Goal: Task Accomplishment & Management: Complete application form

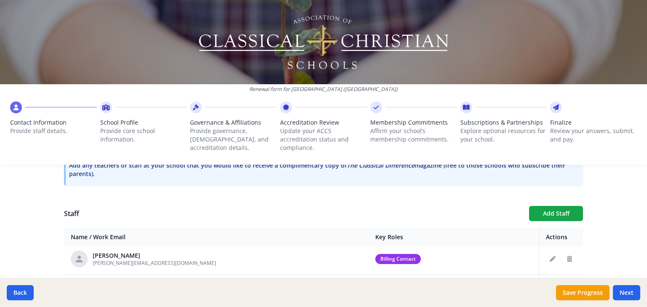
scroll to position [67, 0]
click at [563, 280] on button "Delete staff" at bounding box center [569, 286] width 13 height 13
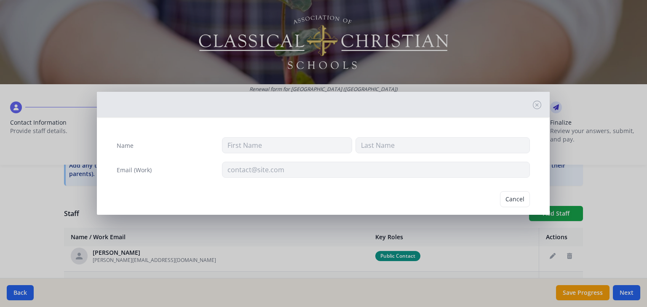
type input "Rhonda"
type input "Greer"
type input "rhonda@buytehachapi.com"
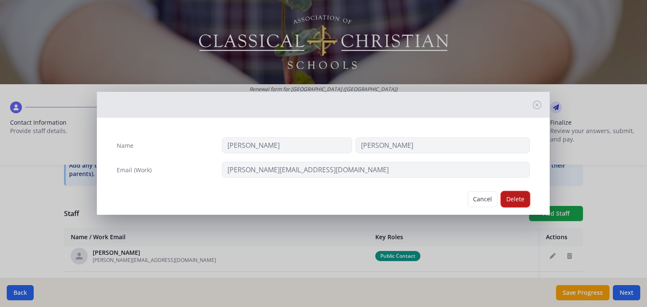
click at [504, 195] on button "Delete" at bounding box center [515, 199] width 29 height 16
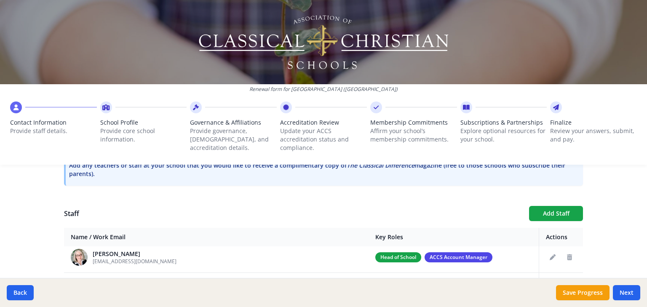
scroll to position [169, 0]
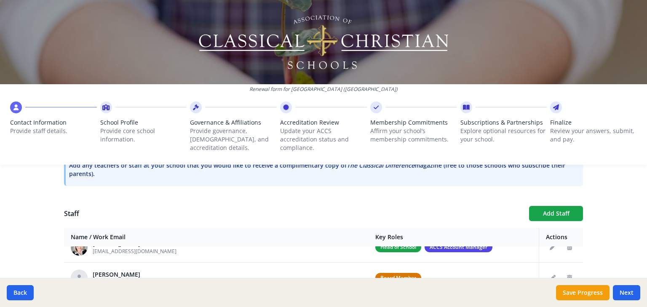
click at [550, 306] on icon "Edit staff" at bounding box center [553, 309] width 6 height 6
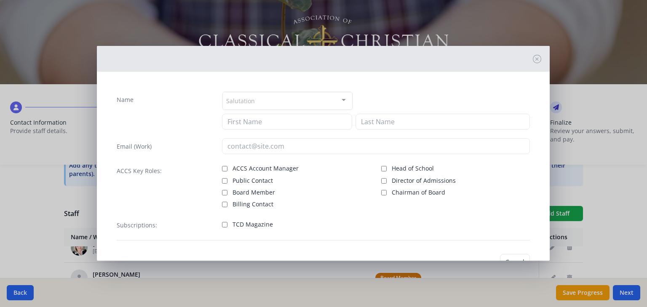
type input "aliciadrehsen@heritageoakschool.com"
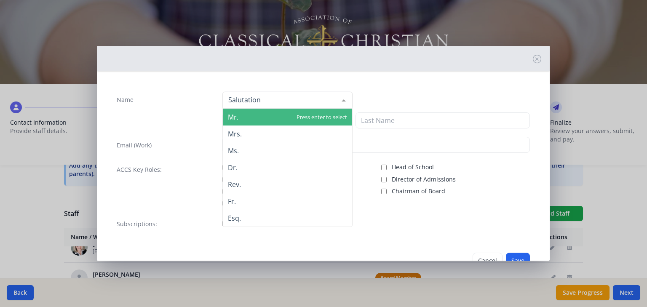
click at [256, 99] on div at bounding box center [287, 100] width 130 height 17
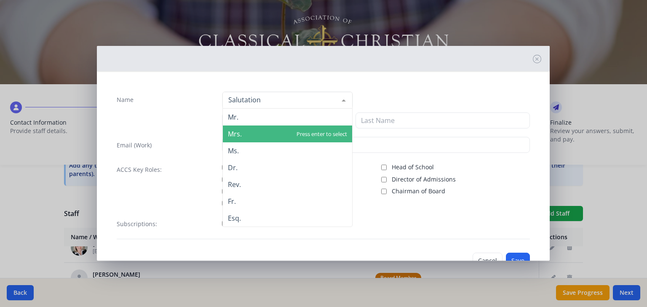
click at [249, 131] on span "Mrs." at bounding box center [287, 134] width 129 height 17
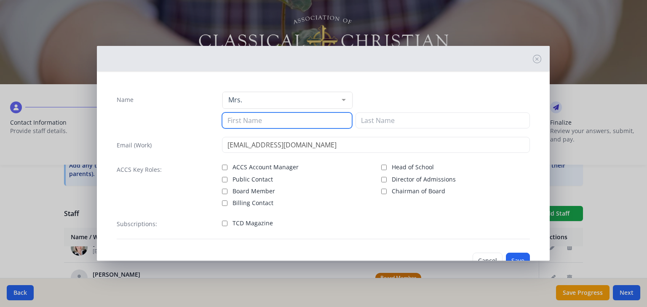
click at [245, 118] on input at bounding box center [287, 120] width 130 height 16
type input "Alicia"
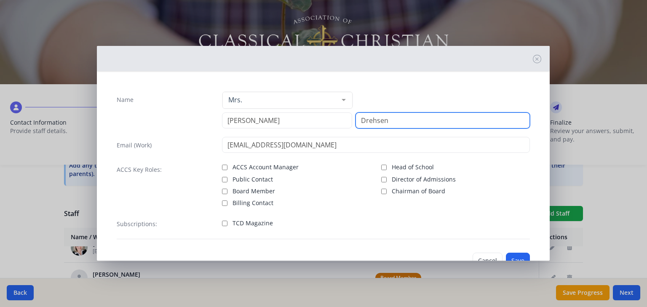
type input "Drehsen"
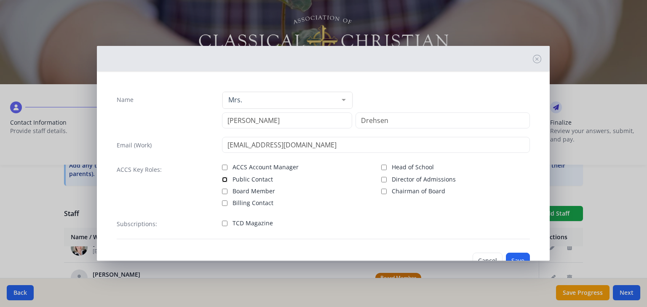
click at [224, 177] on input "Public Contact" at bounding box center [224, 179] width 5 height 5
checkbox input "true"
drag, startPoint x: 509, startPoint y: 248, endPoint x: 512, endPoint y: 214, distance: 34.2
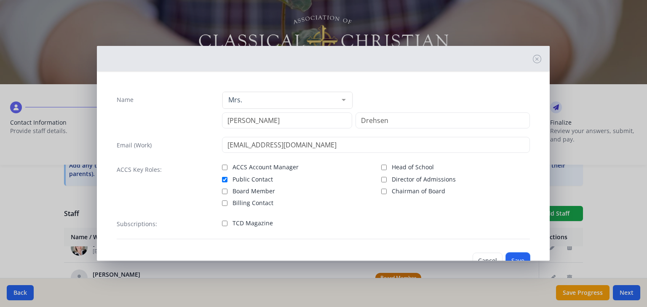
click at [512, 214] on div "Name Mrs. Mr. Mrs. Ms. Dr. Rev. Fr. Esq. No elements found. Consider changing t…" at bounding box center [323, 180] width 427 height 191
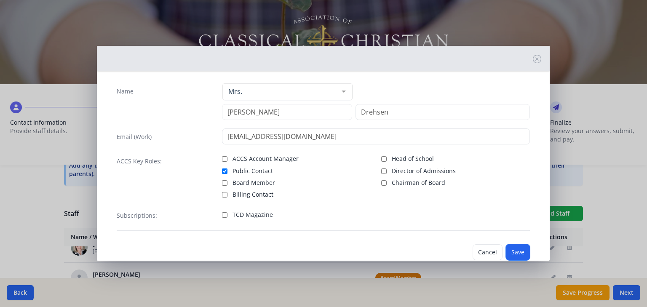
scroll to position [13, 0]
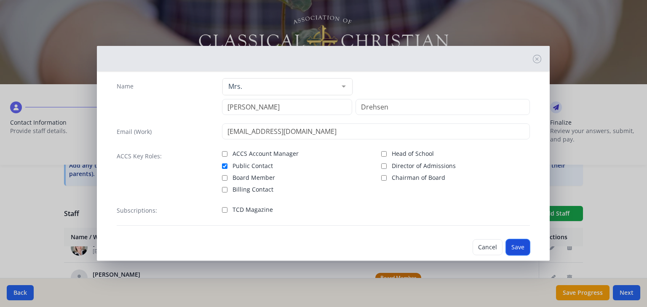
click at [517, 239] on button "Save" at bounding box center [518, 247] width 24 height 16
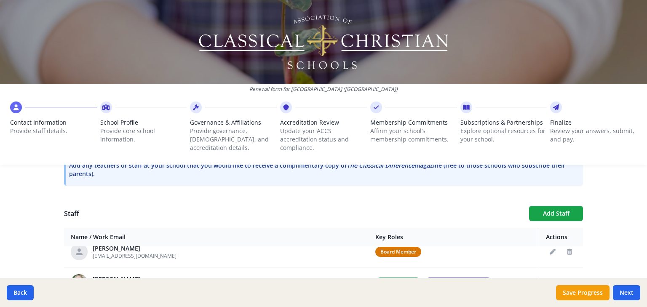
scroll to position [169, 0]
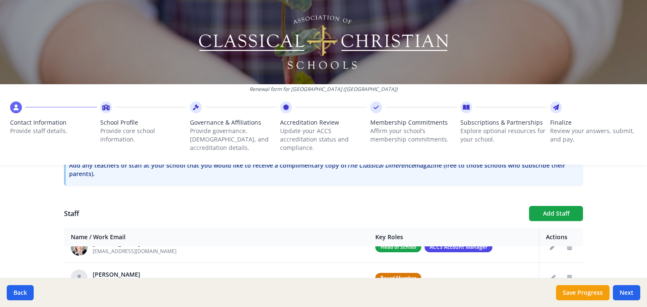
click at [546, 302] on button "Edit staff" at bounding box center [552, 308] width 13 height 13
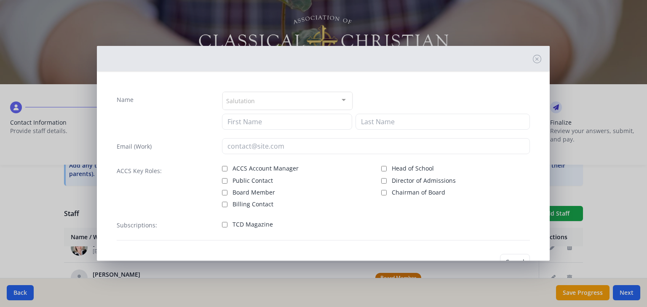
type input "Jenninewilson@heritageoakschool.com"
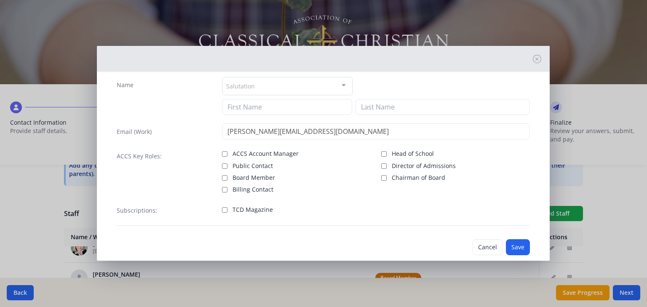
scroll to position [13, 0]
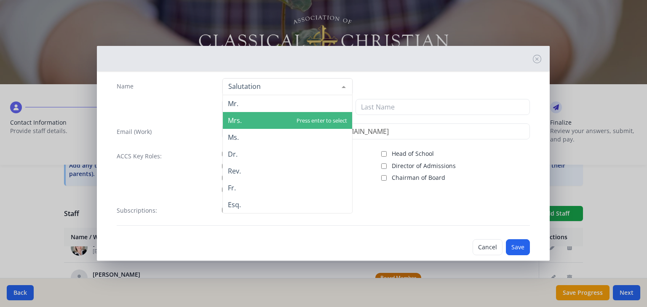
click at [241, 115] on span "Mrs." at bounding box center [287, 120] width 129 height 17
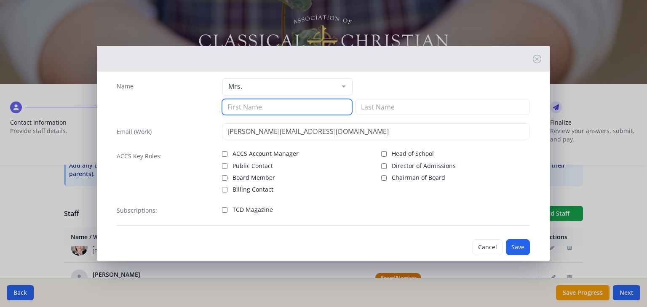
click at [236, 104] on input at bounding box center [287, 107] width 130 height 16
type input "Jennine"
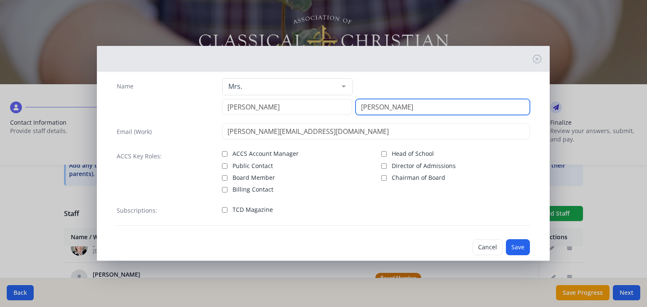
type input "Wilson"
click at [223, 207] on input "TCD Magazine" at bounding box center [224, 209] width 5 height 5
checkbox input "false"
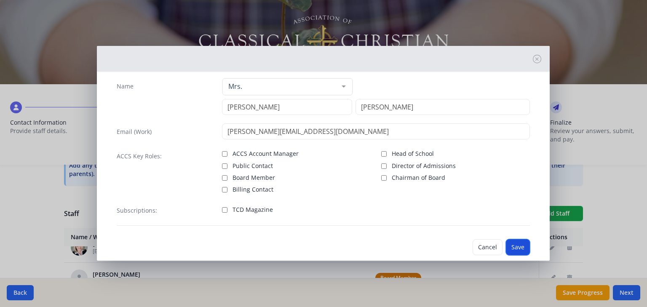
click at [519, 239] on button "Save" at bounding box center [518, 247] width 24 height 16
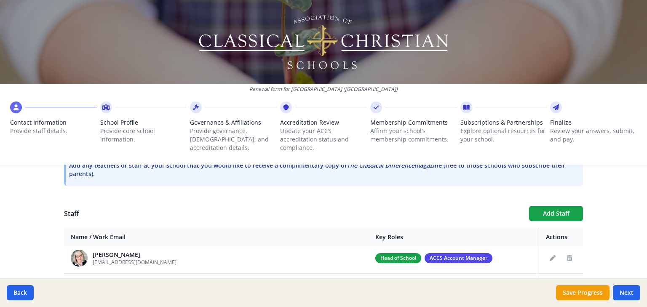
scroll to position [186, 0]
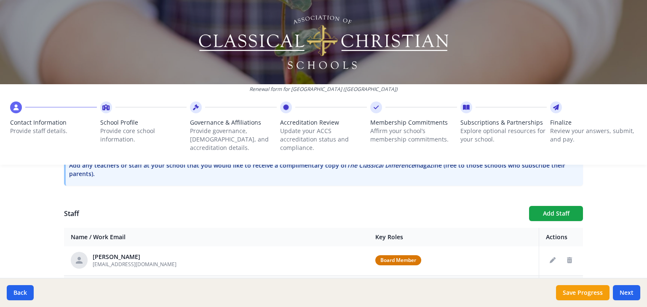
click at [550, 288] on icon "Edit staff" at bounding box center [553, 291] width 6 height 6
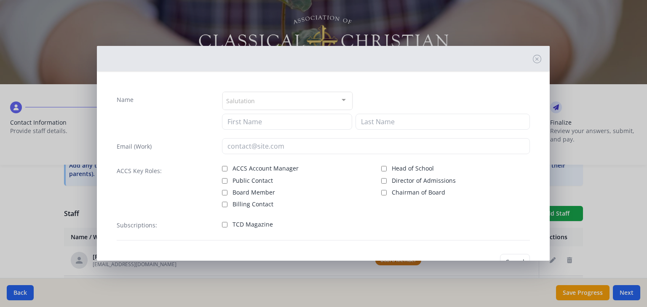
type input "chasejohnson@heritageoakschool.com"
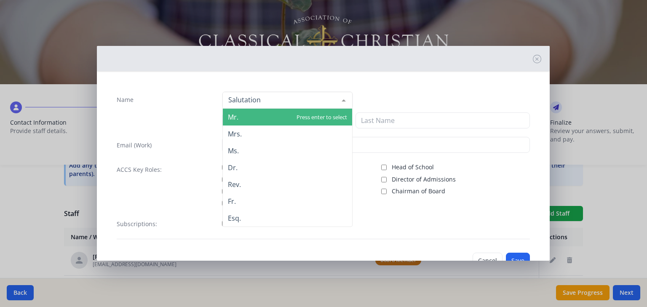
click at [233, 120] on span "Mr." at bounding box center [287, 117] width 129 height 17
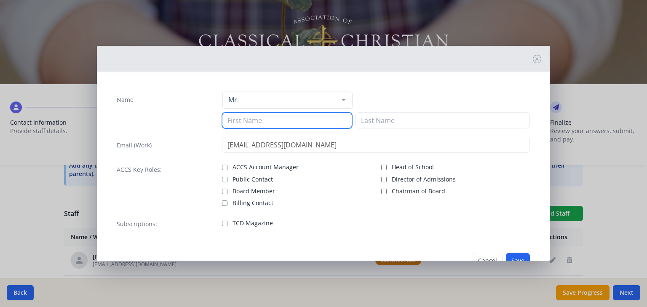
click at [233, 113] on input at bounding box center [287, 120] width 130 height 16
type input "Chase"
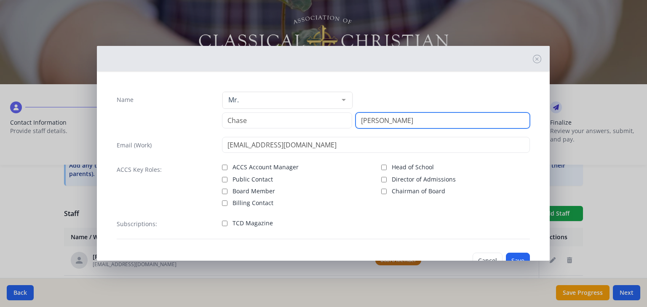
type input "Johnson"
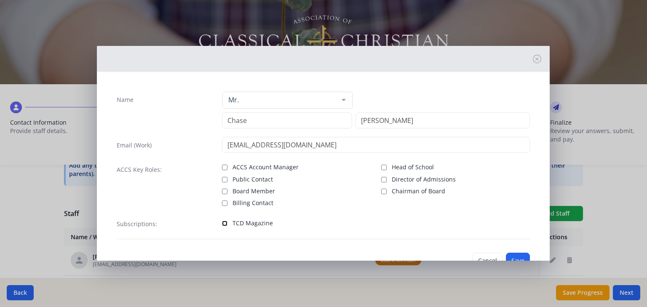
click at [223, 221] on input "TCD Magazine" at bounding box center [224, 223] width 5 height 5
checkbox input "true"
click at [524, 253] on button "Save" at bounding box center [518, 261] width 24 height 16
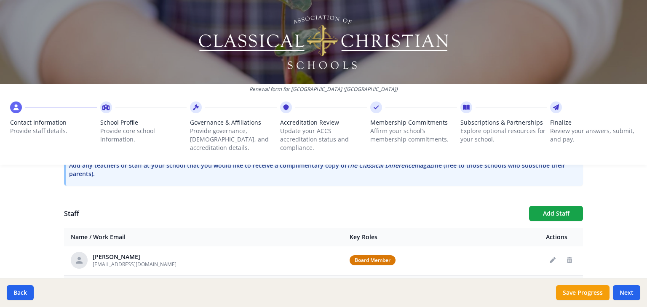
click at [567, 288] on icon "Delete staff" at bounding box center [569, 291] width 5 height 6
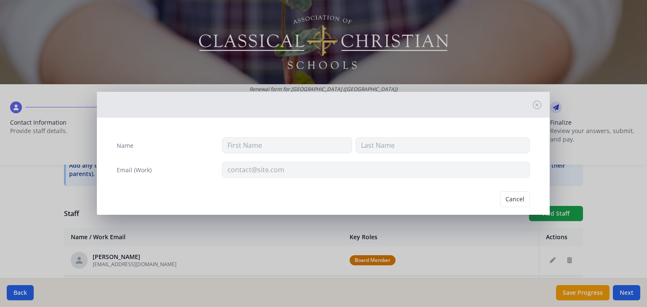
type input "luketurnbow@heritageoakschool.com"
click at [515, 191] on button "Delete" at bounding box center [515, 199] width 29 height 16
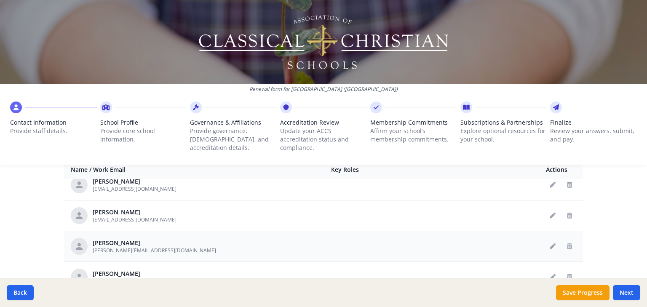
scroll to position [371, 0]
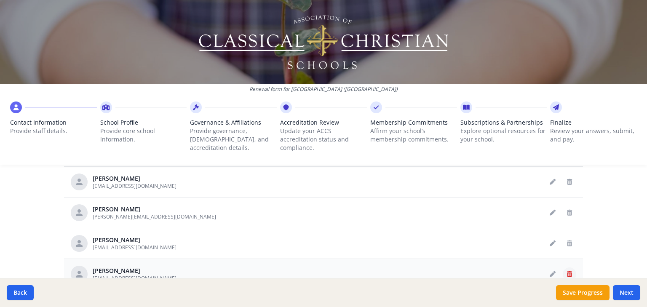
click at [567, 271] on icon "Delete staff" at bounding box center [569, 274] width 5 height 6
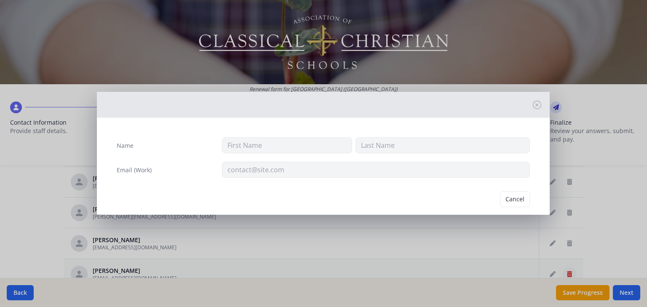
type input "Chase"
type input "Johnson"
type input "chasejohnson@heritageoaksschool.com"
click at [510, 193] on button "Delete" at bounding box center [515, 199] width 29 height 16
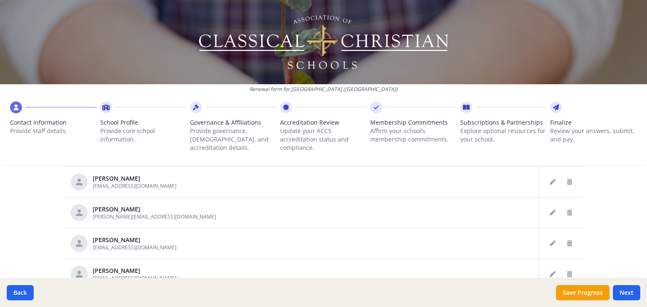
scroll to position [196, 0]
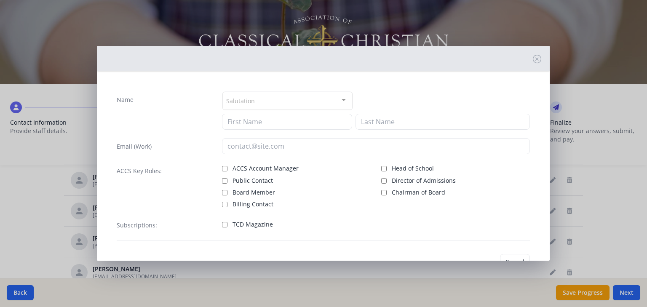
type input "Toby"
type input "Semerenko"
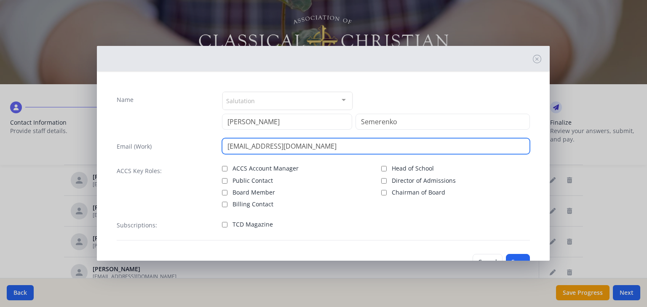
click at [238, 140] on input "tobysemerenko@heritageoaksschool.com" at bounding box center [376, 146] width 308 height 16
type input "tobiassemerenko@heritageoaksschool.com"
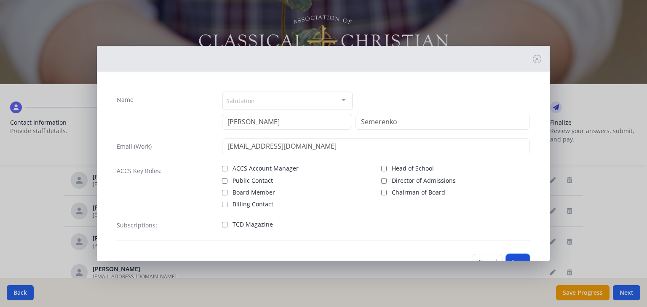
click at [517, 254] on button "Save" at bounding box center [518, 262] width 24 height 16
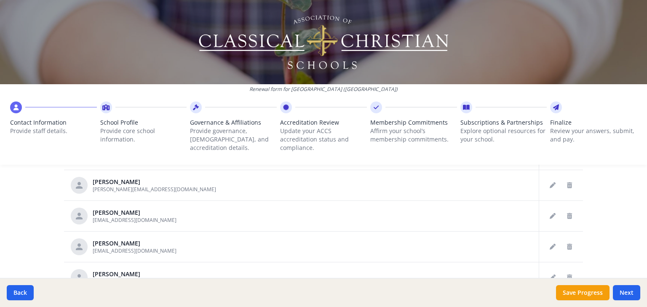
scroll to position [438, 0]
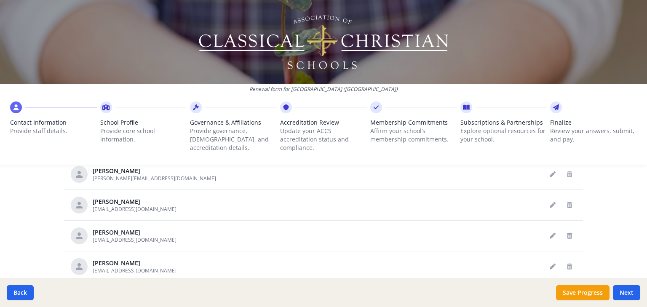
click at [567, 294] on icon "Delete staff" at bounding box center [569, 297] width 5 height 6
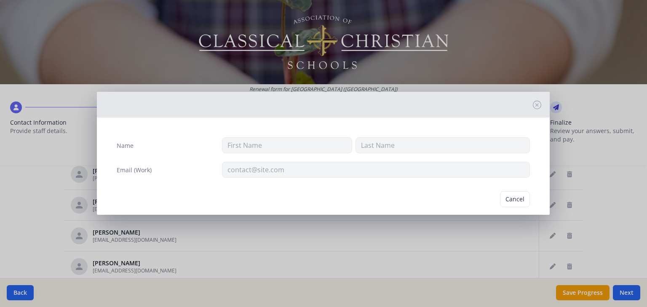
type input "Lorena"
type input "Semerenko"
type input "lorenasemerenko@heritageoaksschool.com"
click at [502, 194] on button "Delete" at bounding box center [515, 199] width 29 height 16
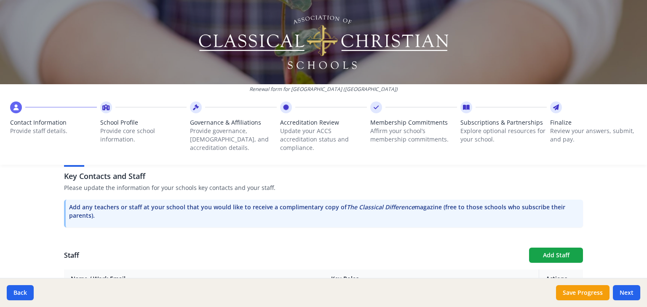
scroll to position [295, 0]
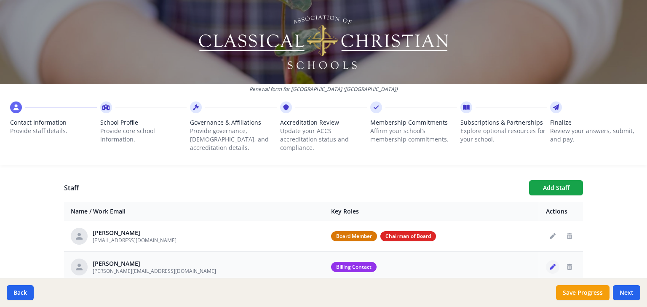
click at [546, 260] on button "Edit staff" at bounding box center [552, 266] width 13 height 13
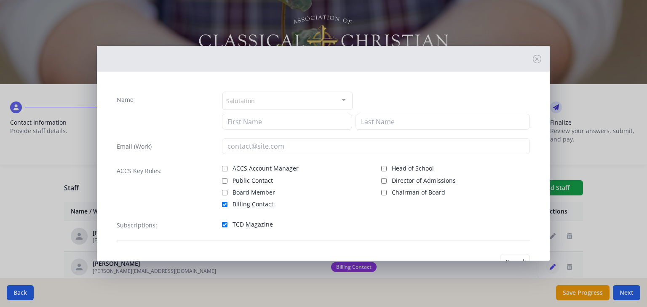
type input "Wendy"
type input "Dearing"
type input "wendy@heritageoakschool.com"
checkbox input "true"
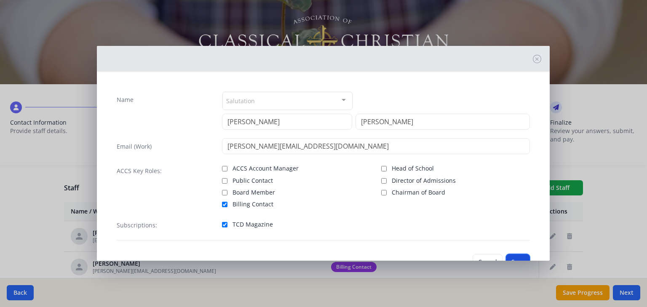
click at [508, 254] on button "Save" at bounding box center [518, 262] width 24 height 16
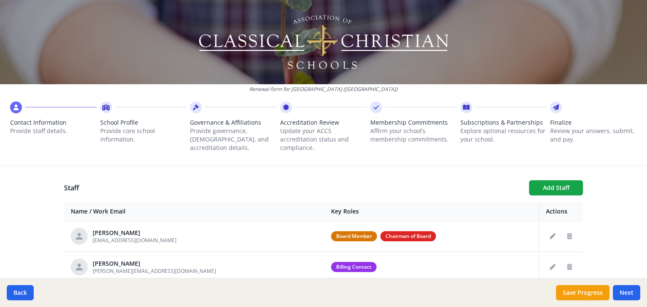
scroll to position [34, 0]
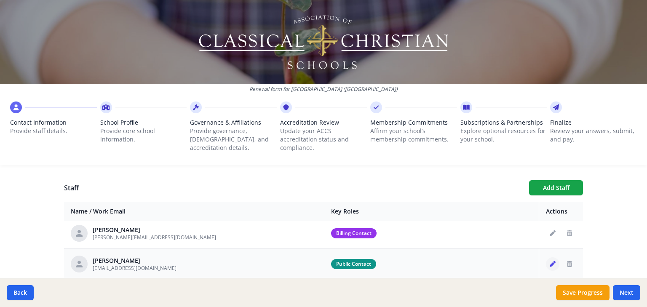
click at [550, 261] on icon "Edit staff" at bounding box center [553, 264] width 6 height 6
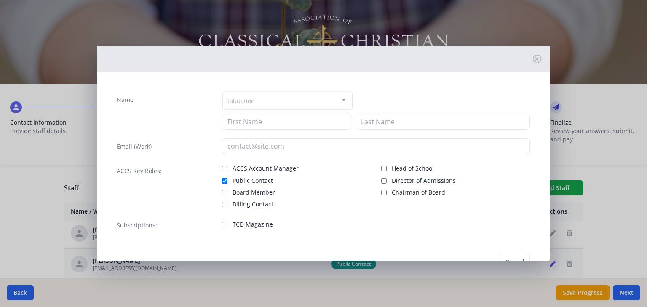
type input "Alicia"
type input "Drehsen"
type input "aliciadrehsen@heritageoakschool.com"
checkbox input "true"
click at [222, 221] on input "TCD Magazine" at bounding box center [224, 223] width 5 height 5
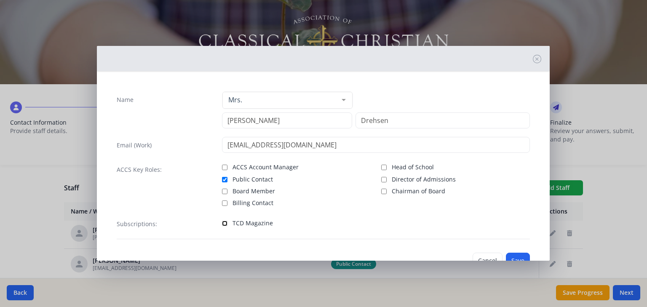
checkbox input "true"
click at [514, 253] on button "Save" at bounding box center [518, 261] width 24 height 16
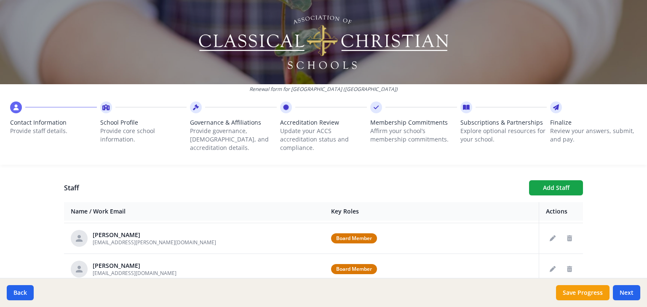
scroll to position [101, 0]
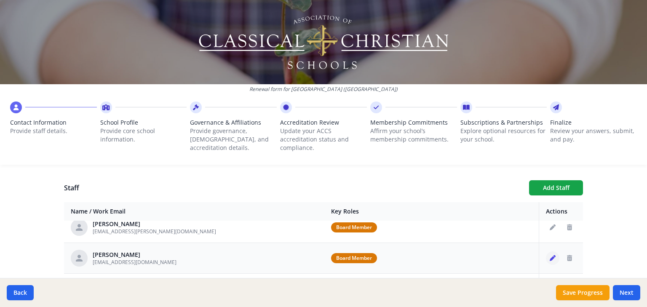
click at [550, 255] on icon "Edit staff" at bounding box center [553, 258] width 6 height 6
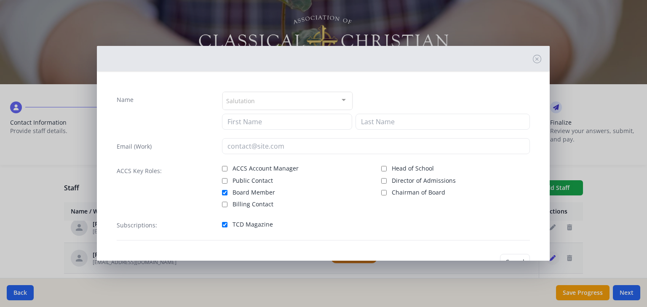
type input "Mary"
type input "Lighthill"
type input "slighthill@sbcglobal.net"
checkbox input "true"
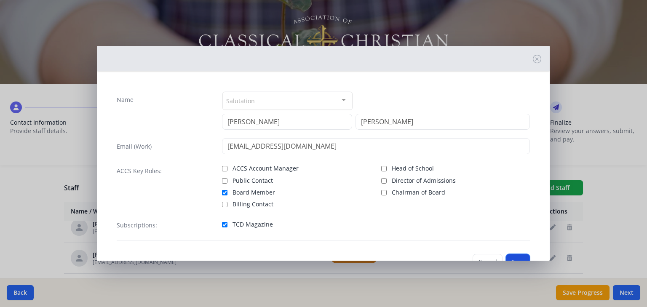
click at [514, 254] on button "Save" at bounding box center [518, 262] width 24 height 16
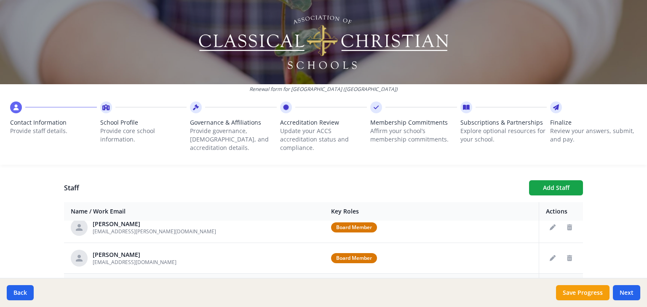
scroll to position [135, 0]
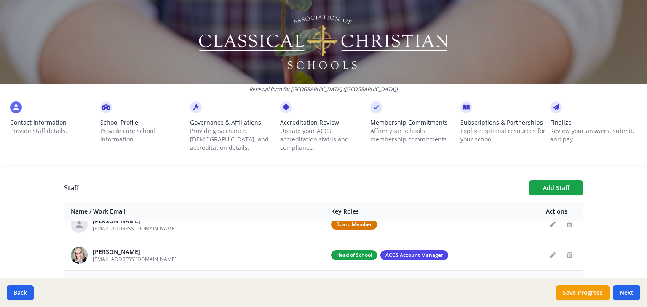
click at [550, 283] on icon "Edit staff" at bounding box center [553, 286] width 6 height 6
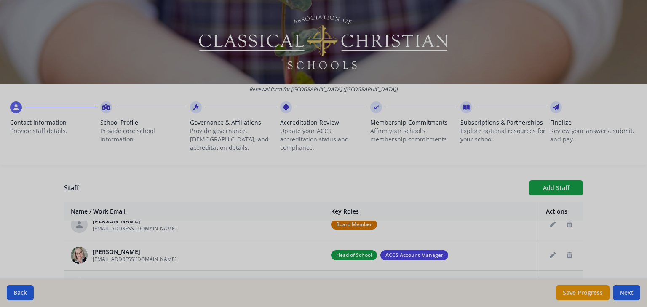
type input "Ron"
type input "Wilson"
type input "rfwcjw@pacbell.net"
checkbox input "true"
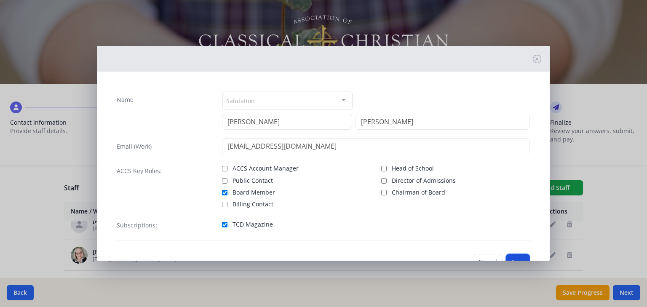
click at [513, 254] on button "Save" at bounding box center [518, 262] width 24 height 16
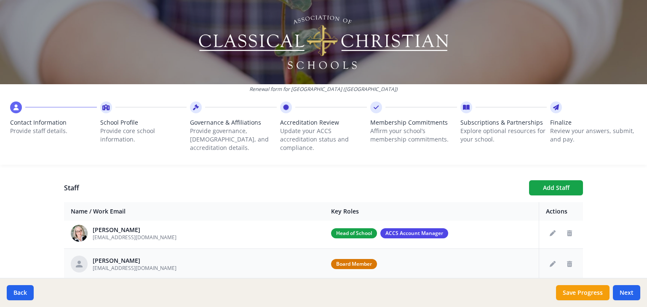
scroll to position [167, 0]
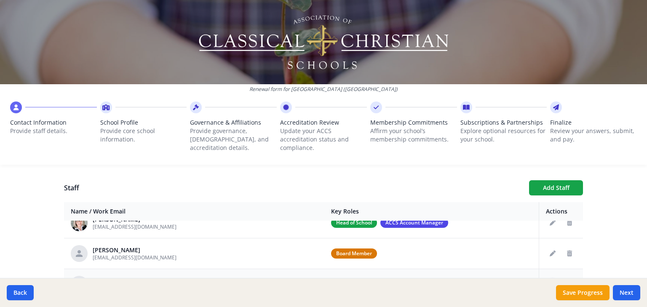
click at [550, 281] on icon "Edit staff" at bounding box center [553, 284] width 6 height 6
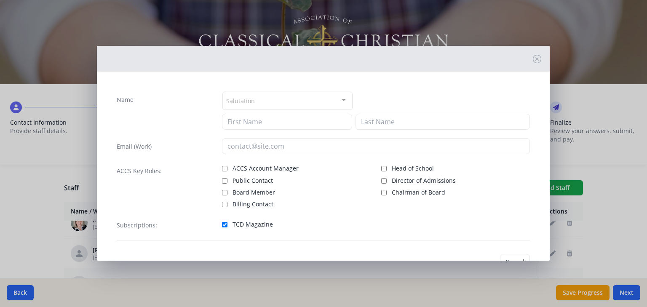
type input "Carol"
type input "Andersen"
type input "carolandersen@heritageoakschool.com"
checkbox input "true"
click at [506, 254] on button "Save" at bounding box center [518, 262] width 24 height 16
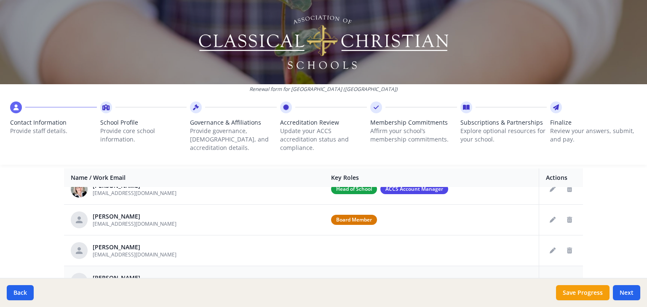
scroll to position [363, 0]
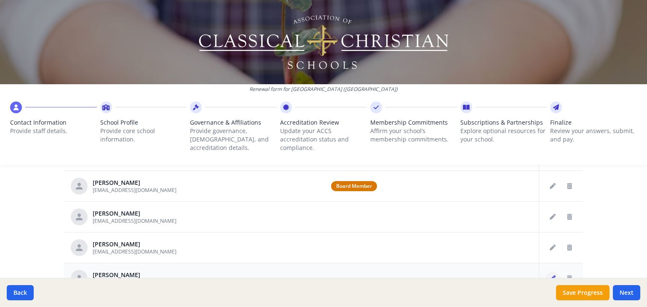
click at [546, 272] on button "Edit staff" at bounding box center [552, 278] width 13 height 13
type input "Lori"
type input "Gohr"
type input "lori@heritageoakschool.com"
checkbox input "true"
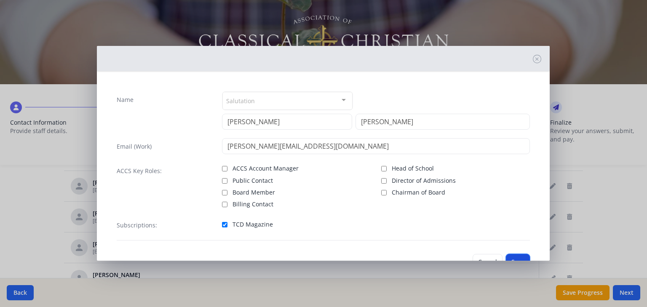
click at [513, 254] on button "Save" at bounding box center [518, 262] width 24 height 16
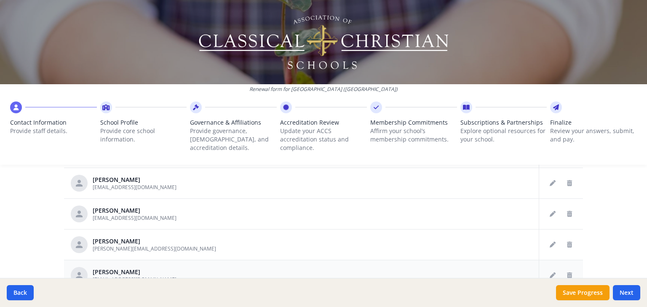
scroll to position [430, 0]
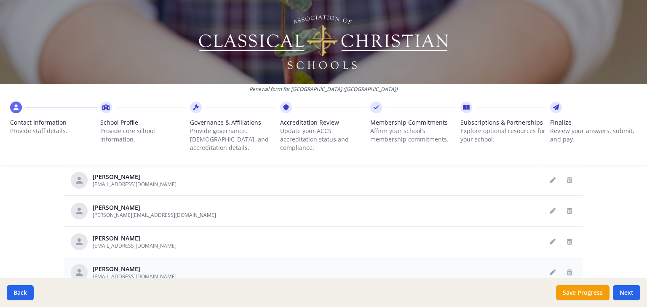
click at [539, 257] on td at bounding box center [561, 272] width 44 height 31
click at [546, 266] on button "Edit staff" at bounding box center [552, 272] width 13 height 13
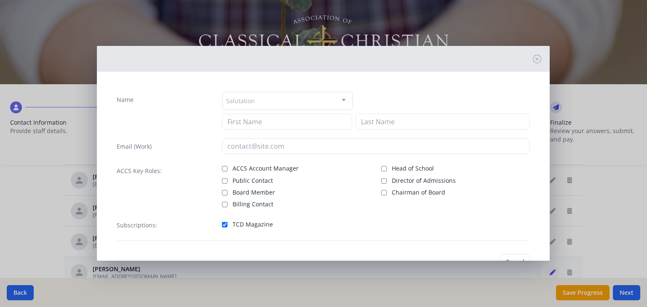
type input "Chase"
type input "Johnson"
type input "chasejohnson@heritageoakschool.com"
checkbox input "true"
click at [511, 253] on button "Save" at bounding box center [518, 261] width 24 height 16
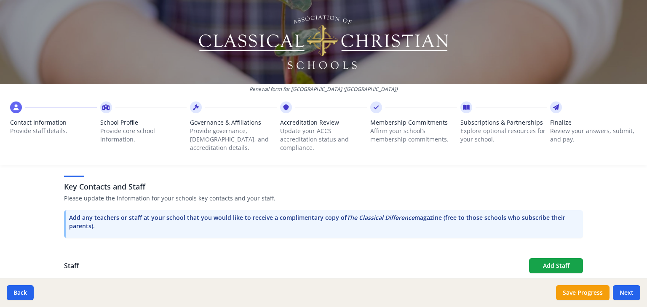
scroll to position [228, 0]
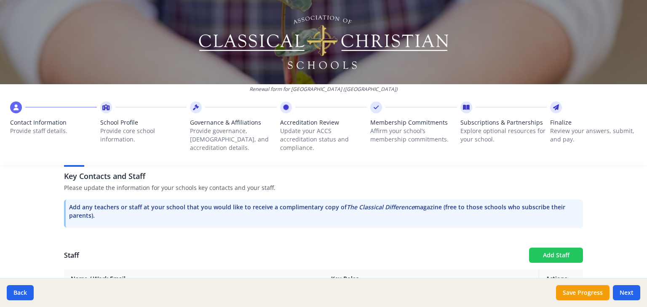
click at [553, 248] on button "Add Staff" at bounding box center [556, 255] width 54 height 15
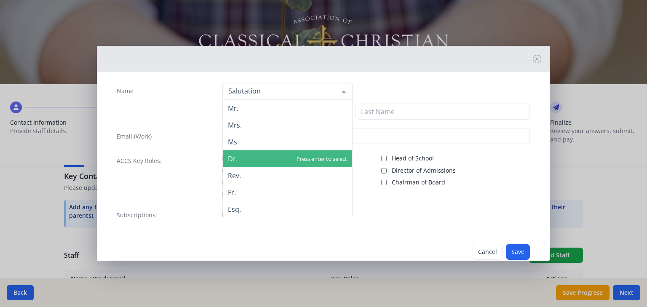
scroll to position [13, 0]
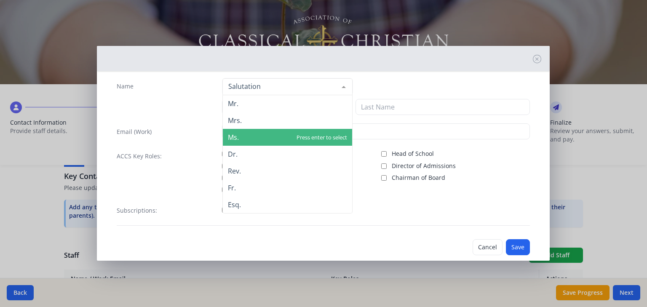
click at [238, 133] on span "Ms." at bounding box center [287, 137] width 129 height 17
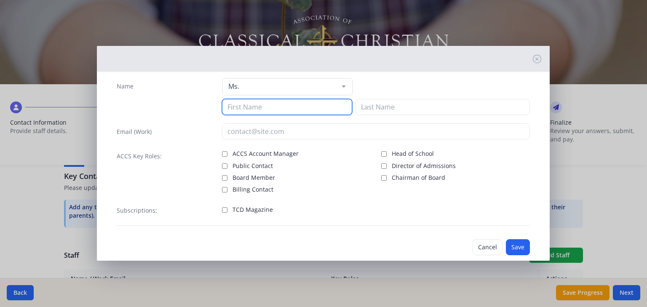
click at [235, 107] on input at bounding box center [287, 107] width 130 height 16
type input "Peri"
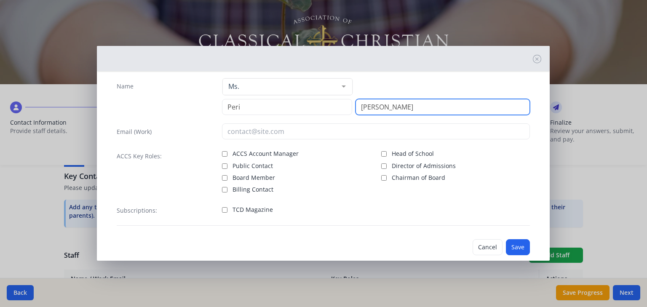
type input "Podratz"
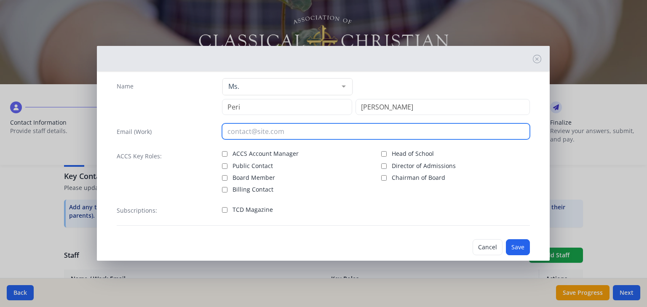
click at [237, 128] on input "email" at bounding box center [376, 131] width 308 height 16
type input "peripodratz@heritageoakschool.com"
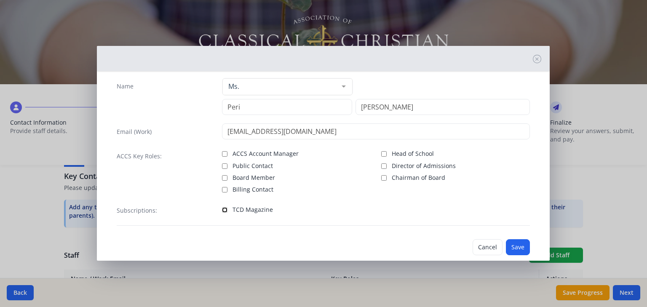
click at [222, 207] on input "TCD Magazine" at bounding box center [224, 209] width 5 height 5
checkbox input "true"
click at [517, 241] on button "Save" at bounding box center [518, 247] width 24 height 16
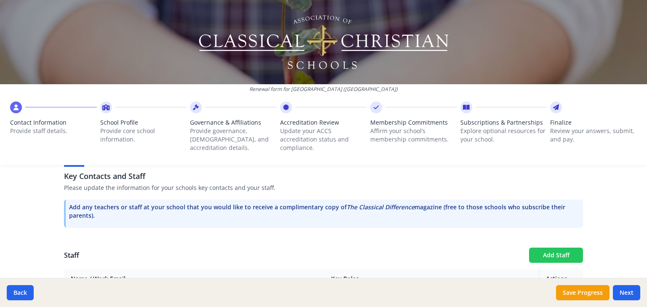
click at [553, 248] on button "Add Staff" at bounding box center [556, 255] width 54 height 15
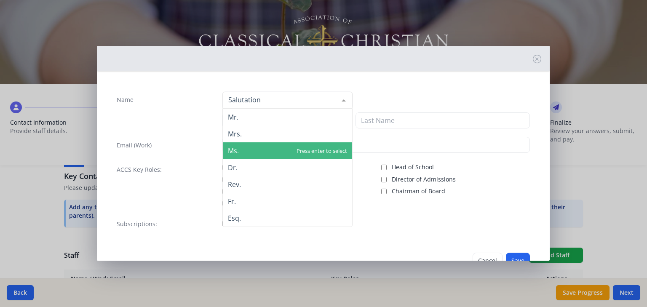
click at [234, 146] on span "Ms." at bounding box center [233, 150] width 11 height 9
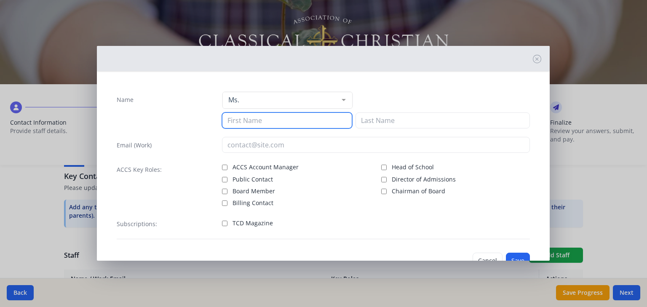
click at [232, 115] on input at bounding box center [287, 120] width 130 height 16
type input "Grace"
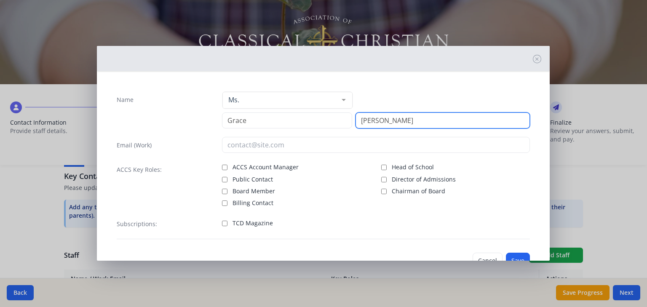
type input "Garrett"
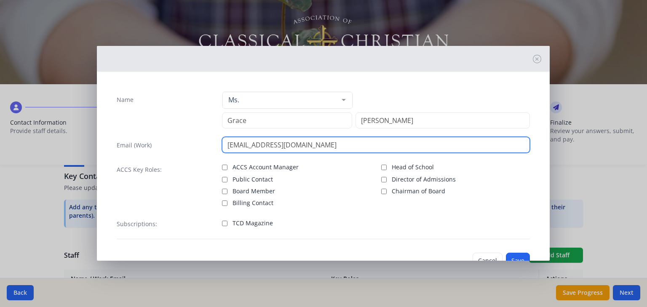
type input "gracegarrett@heritageoakschool.com"
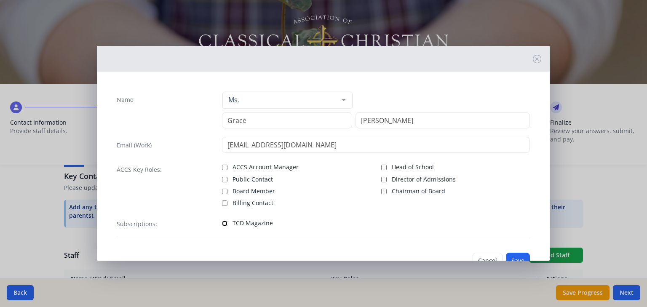
click at [223, 221] on input "TCD Magazine" at bounding box center [224, 223] width 5 height 5
checkbox input "true"
click at [518, 253] on button "Save" at bounding box center [518, 261] width 24 height 16
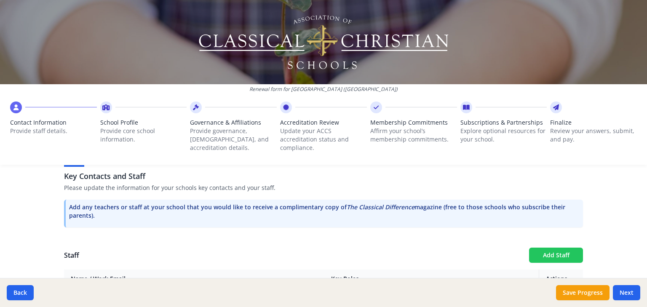
click at [559, 248] on button "Add Staff" at bounding box center [556, 255] width 54 height 15
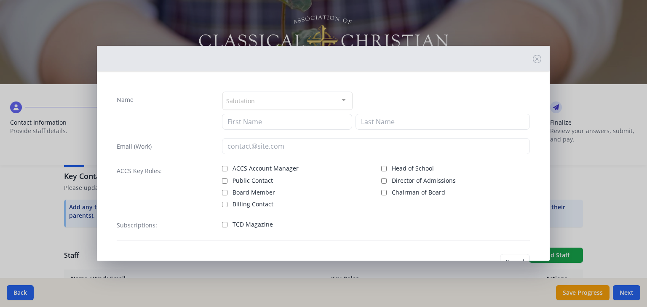
checkbox input "false"
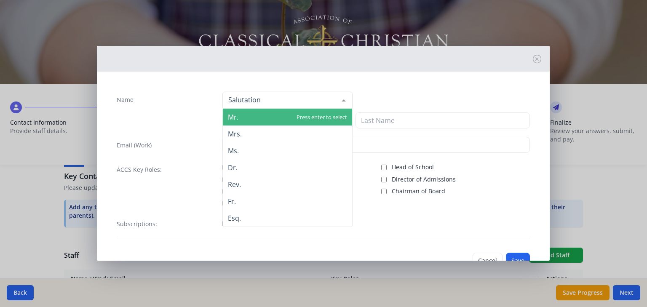
click at [240, 118] on span "Mr." at bounding box center [287, 117] width 129 height 17
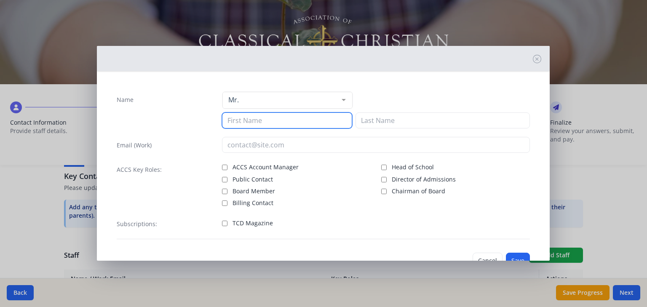
click at [238, 117] on input at bounding box center [287, 120] width 130 height 16
type input "Michael"
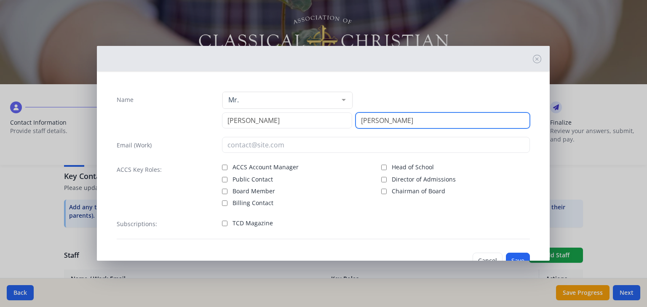
type input "Jara"
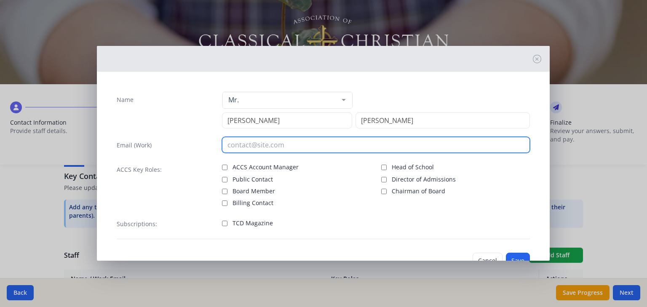
click at [230, 140] on input "email" at bounding box center [376, 145] width 308 height 16
type input "michaeljara@heritageoakschool.com"
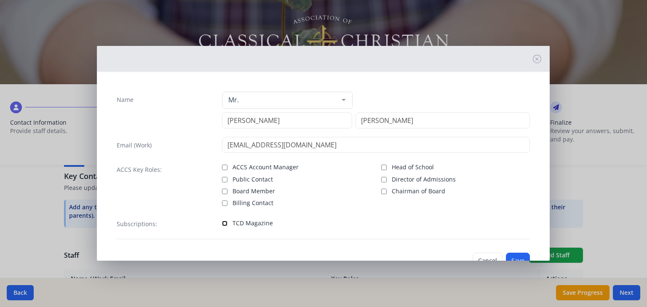
click at [222, 221] on input "TCD Magazine" at bounding box center [224, 223] width 5 height 5
checkbox input "true"
click at [514, 253] on button "Save" at bounding box center [518, 261] width 24 height 16
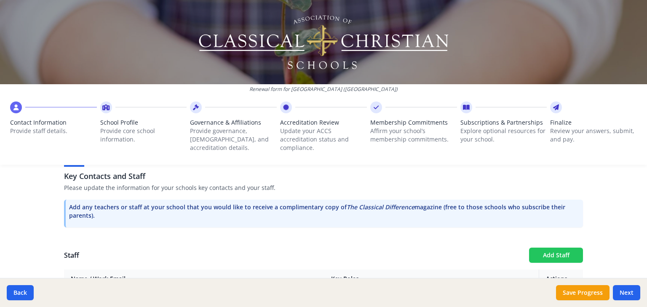
click at [543, 248] on button "Add Staff" at bounding box center [556, 255] width 54 height 15
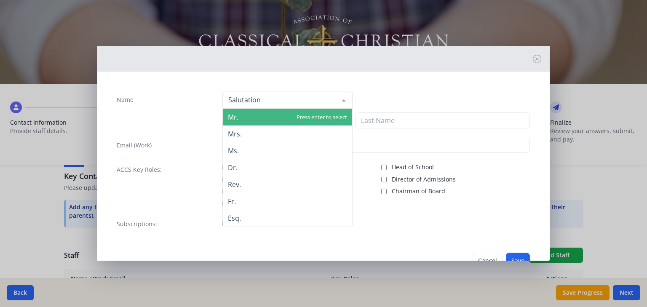
click at [240, 118] on span "Mr." at bounding box center [287, 117] width 129 height 17
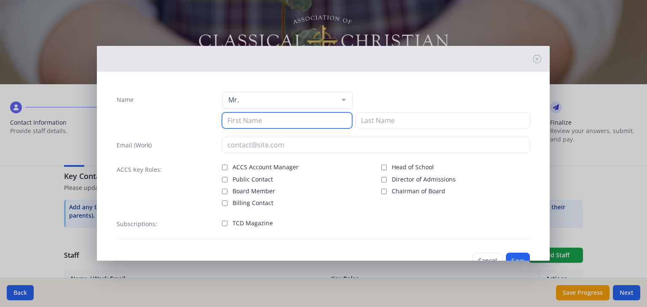
click at [231, 120] on input at bounding box center [287, 120] width 130 height 16
type input "Alex"
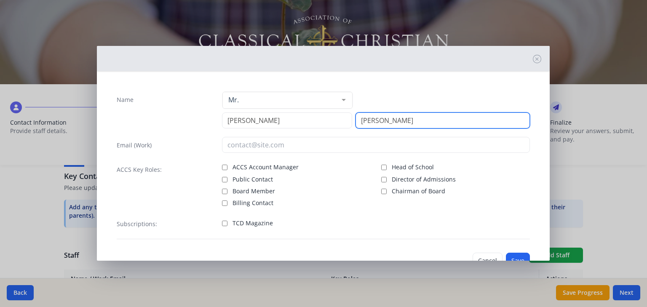
type input "Gohr"
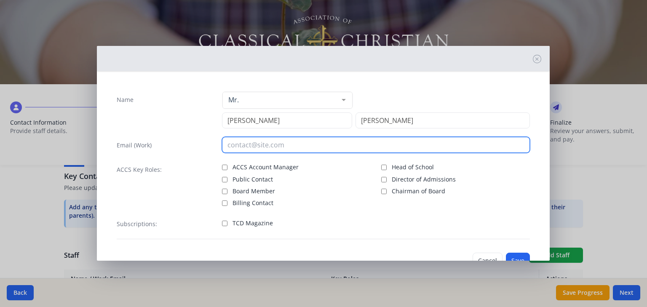
click at [232, 144] on input "email" at bounding box center [376, 145] width 308 height 16
type input "alexgohr@heritageoakschool.com"
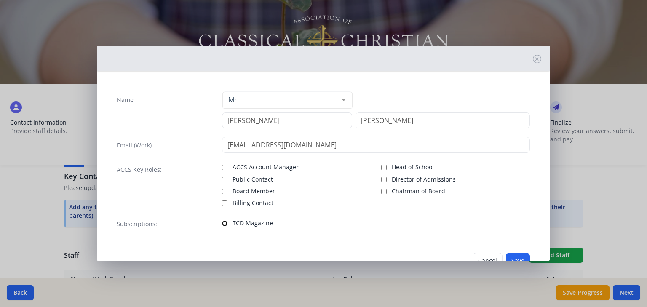
click at [224, 221] on input "TCD Magazine" at bounding box center [224, 223] width 5 height 5
checkbox input "true"
click at [517, 253] on button "Save" at bounding box center [518, 261] width 24 height 16
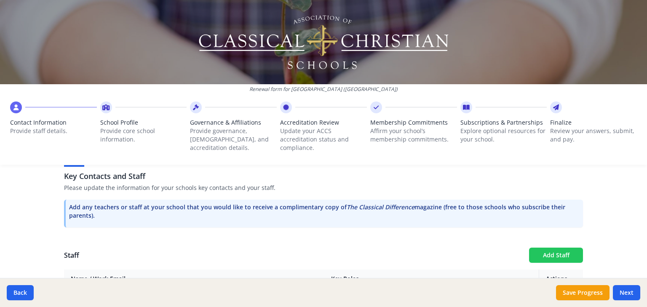
click at [562, 248] on button "Add Staff" at bounding box center [556, 255] width 54 height 15
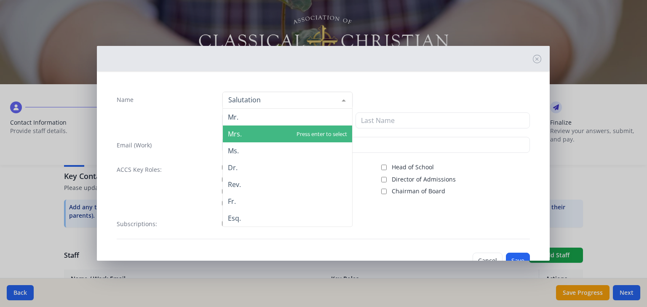
click at [239, 129] on span "Mrs." at bounding box center [235, 133] width 14 height 9
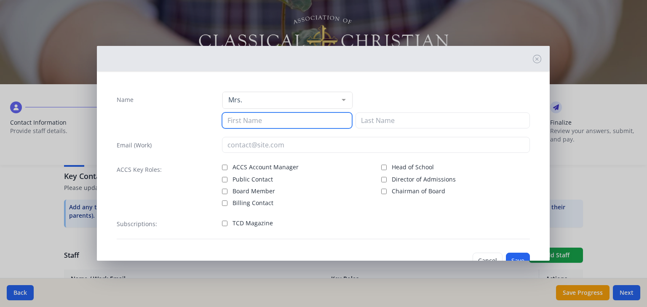
click at [237, 118] on input at bounding box center [287, 120] width 130 height 16
type input "Sharon"
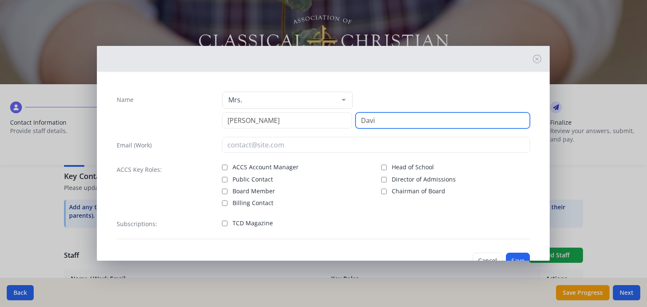
type input "Davi"
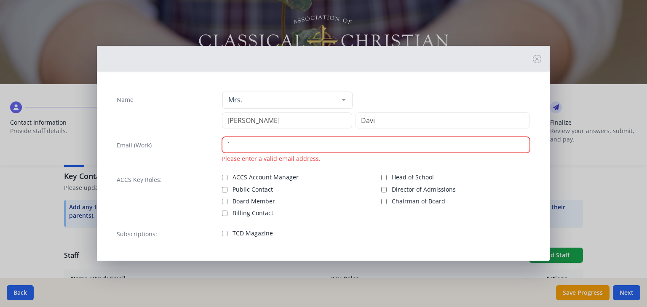
type input "`"
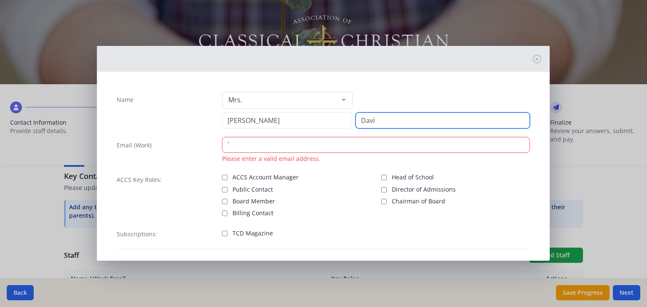
click at [388, 115] on input "Davi" at bounding box center [443, 120] width 174 height 16
type input "Davis"
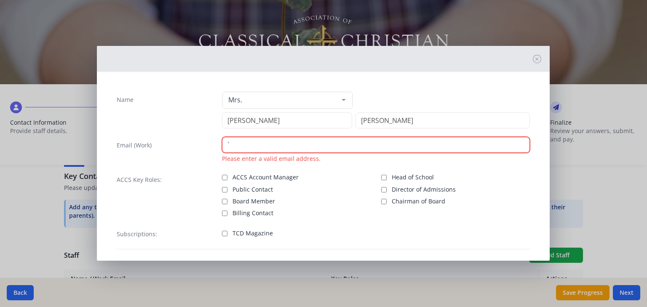
drag, startPoint x: 229, startPoint y: 140, endPoint x: 222, endPoint y: 139, distance: 7.6
click at [222, 139] on input "`" at bounding box center [376, 145] width 308 height 16
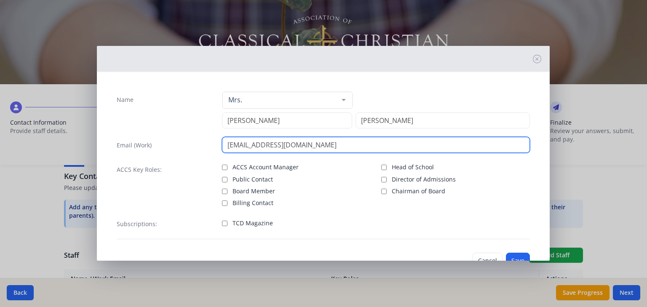
type input "sharondavis@heritageoakschool.com"
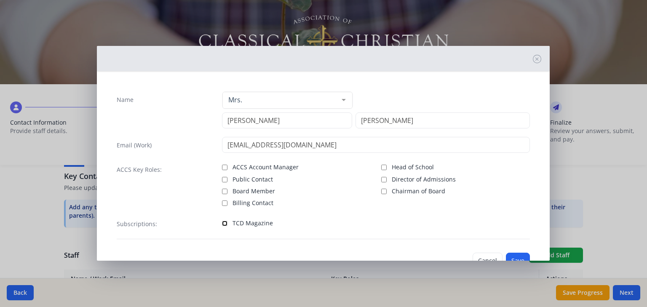
click at [222, 221] on input "TCD Magazine" at bounding box center [224, 223] width 5 height 5
checkbox input "true"
click at [517, 253] on button "Save" at bounding box center [518, 261] width 24 height 16
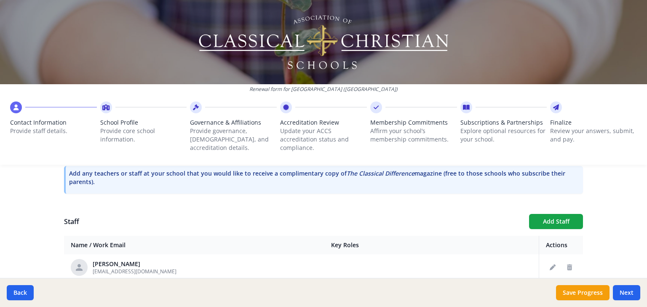
scroll to position [311, 0]
click at [544, 214] on button "Add Staff" at bounding box center [556, 221] width 54 height 15
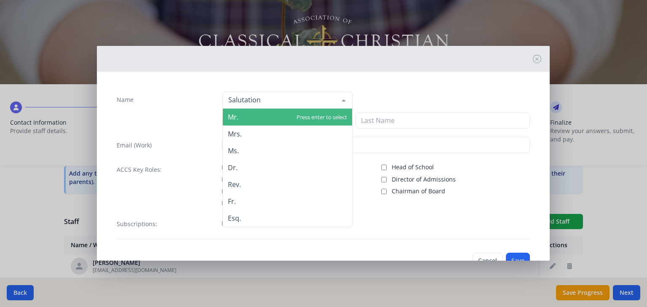
click at [239, 110] on span "Mr." at bounding box center [287, 117] width 129 height 17
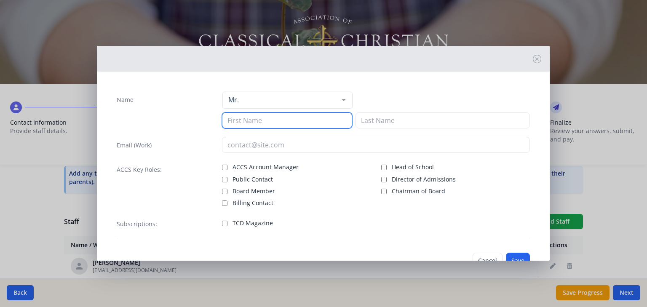
click at [238, 112] on input at bounding box center [287, 120] width 130 height 16
type input "Brent"
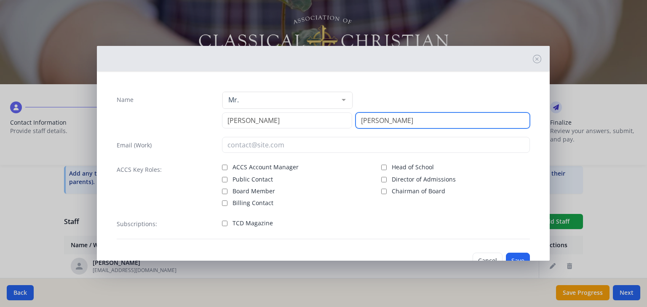
type input "Whitney"
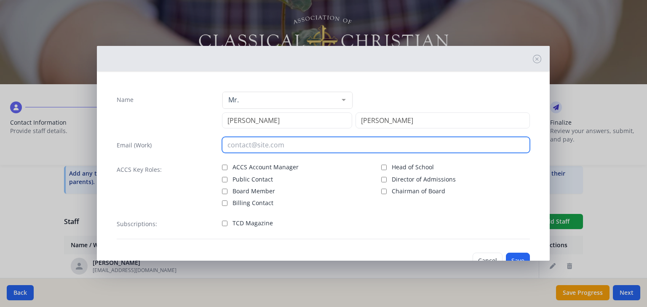
type input "B"
type input "brentwhitney@heritageoakschool.com"
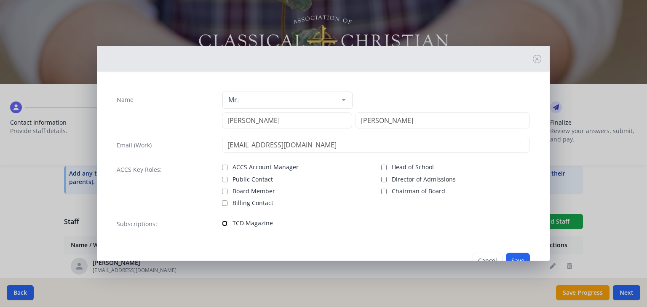
click at [222, 221] on input "TCD Magazine" at bounding box center [224, 223] width 5 height 5
checkbox input "true"
click at [519, 253] on button "Save" at bounding box center [518, 261] width 24 height 16
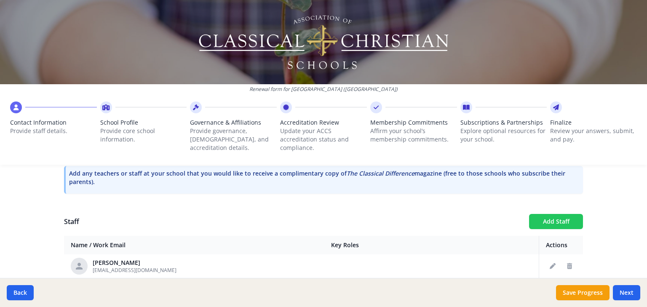
click at [556, 214] on button "Add Staff" at bounding box center [556, 221] width 54 height 15
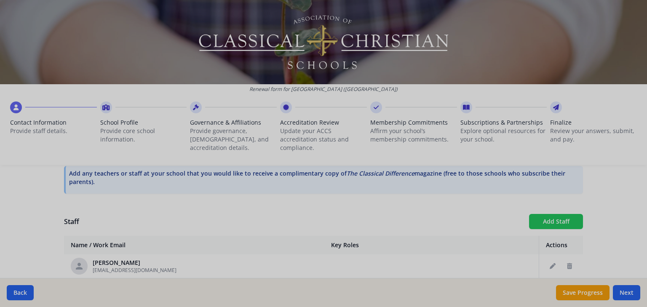
checkbox input "false"
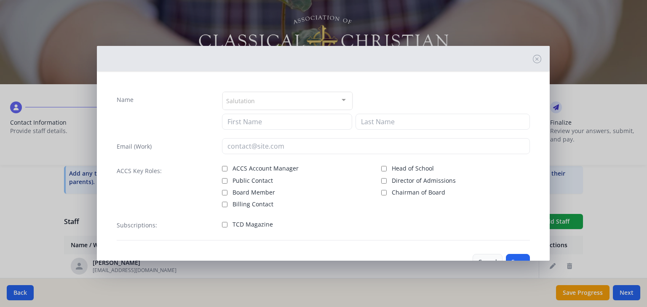
click at [494, 254] on button "Cancel" at bounding box center [488, 262] width 30 height 16
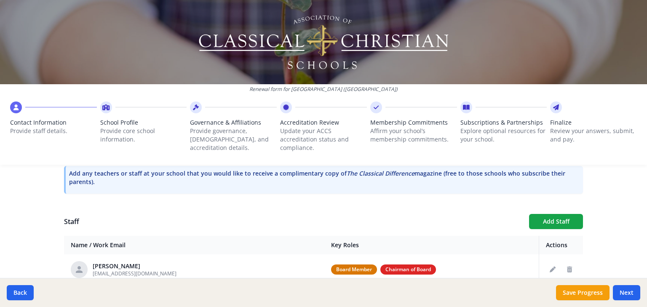
scroll to position [0, 0]
click at [543, 214] on button "Add Staff" at bounding box center [556, 221] width 54 height 15
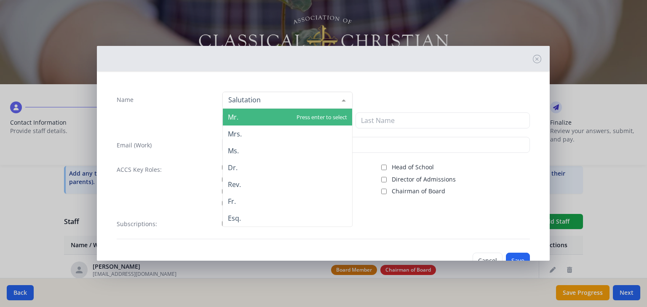
click at [252, 98] on div at bounding box center [287, 100] width 130 height 17
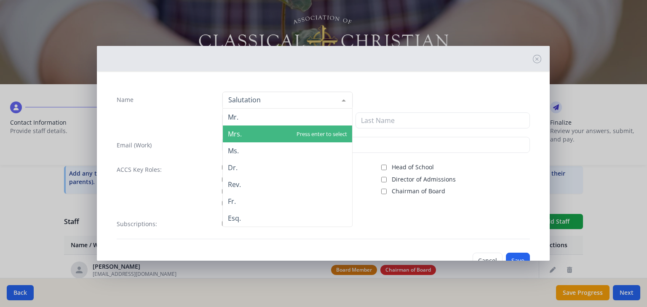
click at [246, 129] on span "Mrs." at bounding box center [287, 134] width 129 height 17
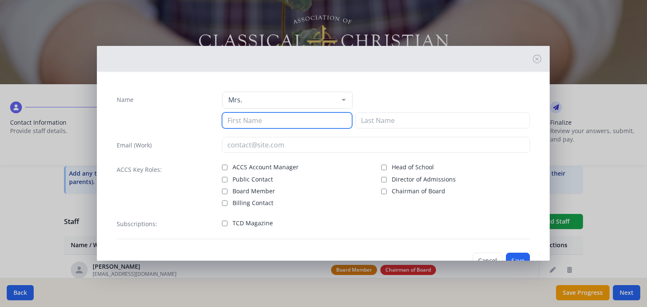
click at [238, 113] on input at bounding box center [287, 120] width 130 height 16
type input "Jennifer"
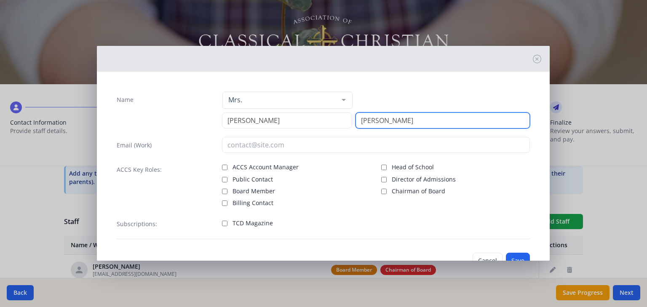
type input "Sheridan"
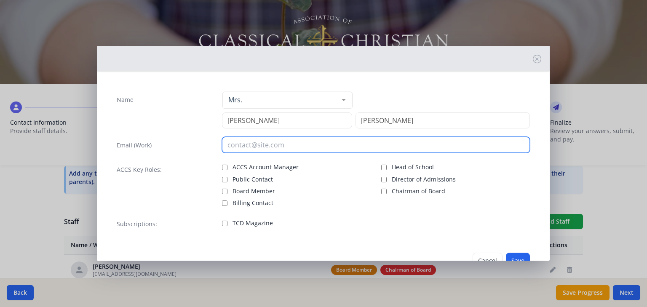
type input "e"
type input "jennifersheridan@heritageoakschool.com"
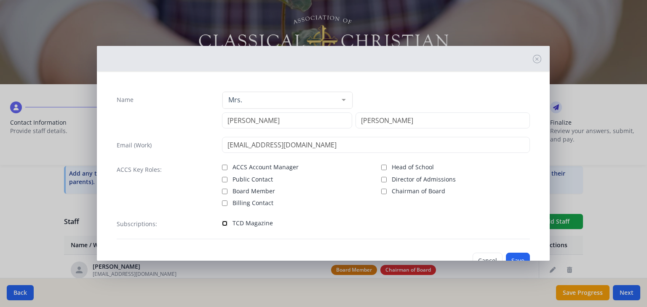
click at [225, 221] on input "TCD Magazine" at bounding box center [224, 223] width 5 height 5
checkbox input "true"
click at [516, 253] on button "Save" at bounding box center [518, 261] width 24 height 16
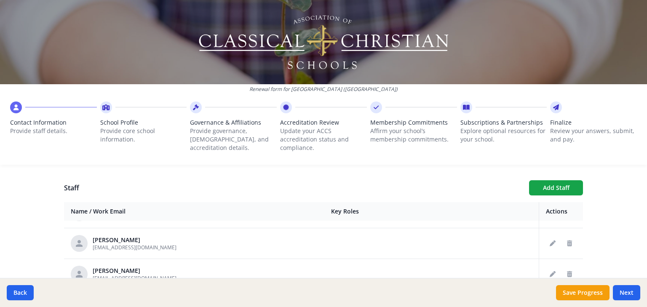
scroll to position [169, 0]
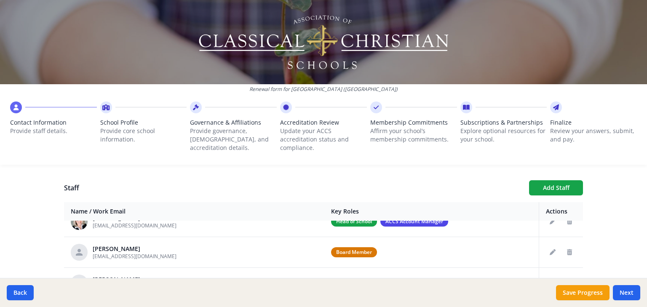
click at [516, 155] on div "Renewal form for Heritage Oak School (CA) Contact Information Provide staff det…" at bounding box center [323, 85] width 647 height 171
click at [544, 154] on div "Renewal form for Heritage Oak School (CA) Contact Information Provide staff det…" at bounding box center [323, 85] width 647 height 171
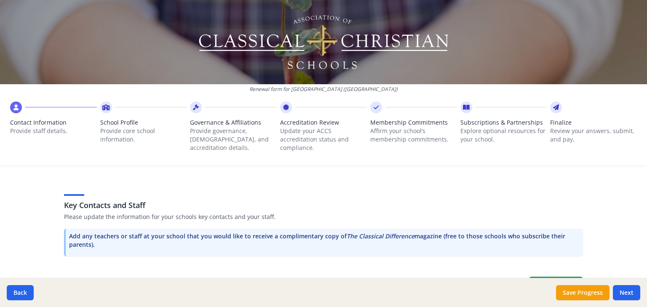
scroll to position [194, 0]
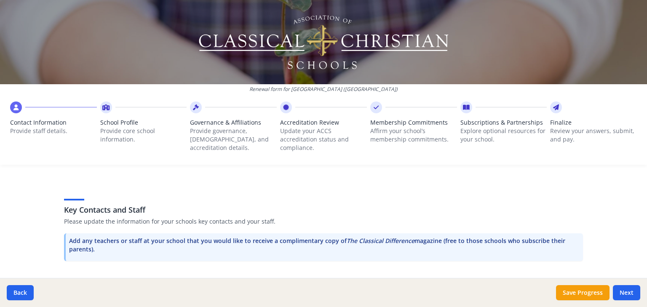
click at [556, 281] on button "Add Staff" at bounding box center [556, 288] width 54 height 15
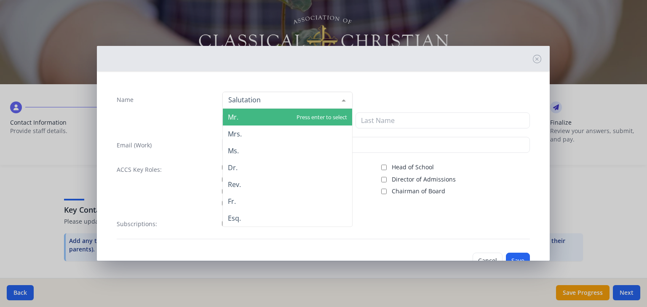
click at [235, 112] on span "Mr." at bounding box center [233, 116] width 11 height 9
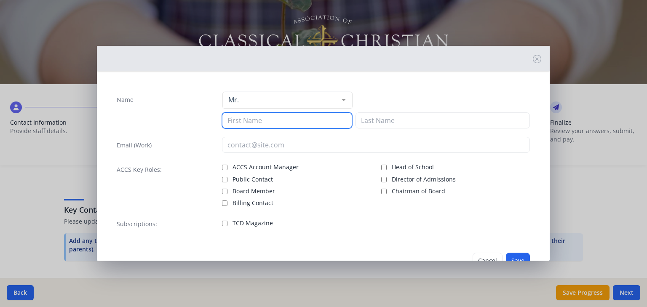
click at [232, 118] on input at bounding box center [287, 120] width 130 height 16
type input "Jason"
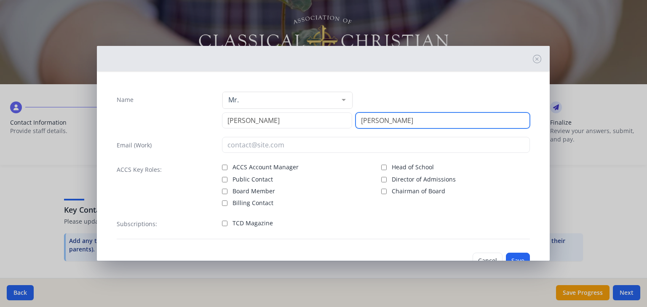
type input "Coffey"
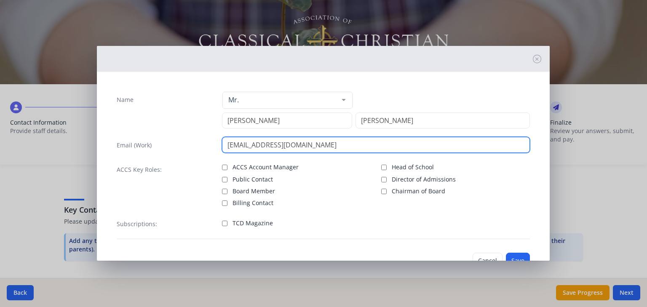
type input "coffey06@gmail.com"
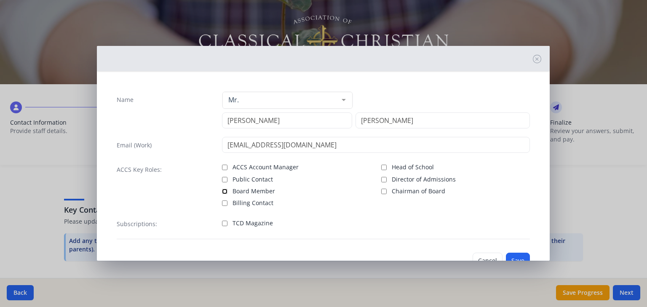
click at [223, 189] on input "Board Member" at bounding box center [224, 191] width 5 height 5
checkbox input "true"
click at [223, 221] on input "TCD Magazine" at bounding box center [224, 223] width 5 height 5
checkbox input "true"
click at [507, 253] on button "Save" at bounding box center [518, 261] width 24 height 16
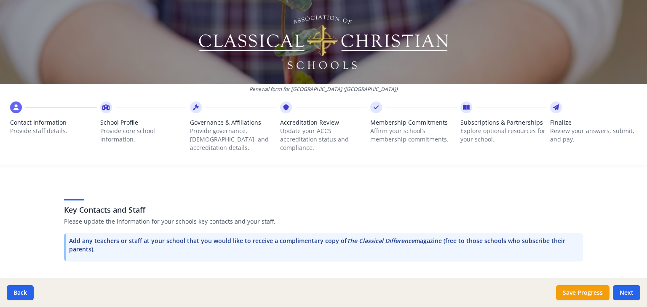
scroll to position [197, 0]
click at [555, 281] on button "Add Staff" at bounding box center [556, 288] width 54 height 15
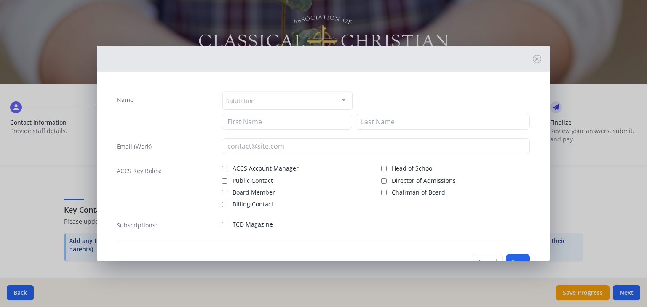
click at [251, 103] on div "Salutation" at bounding box center [287, 101] width 130 height 18
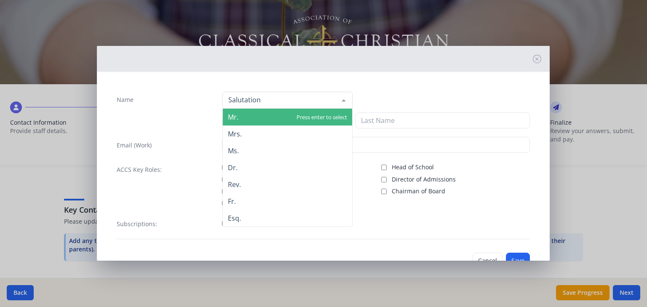
click at [247, 115] on span "Mr." at bounding box center [287, 117] width 129 height 17
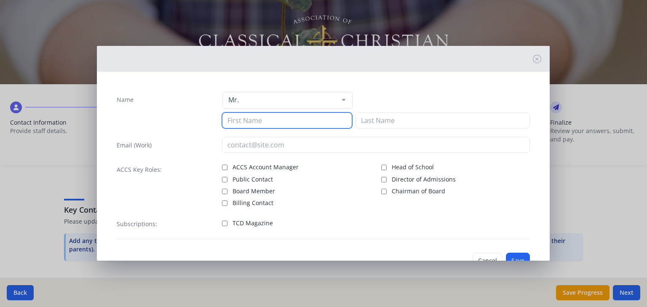
click at [234, 115] on input at bounding box center [287, 120] width 130 height 16
type input "Will"
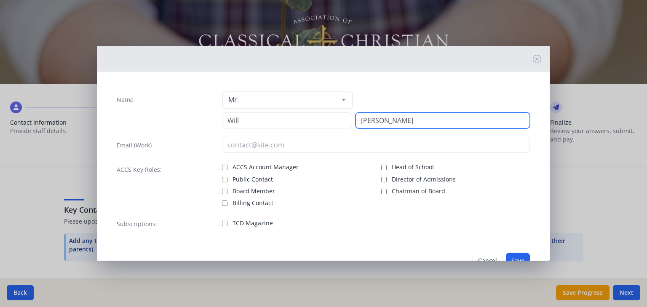
type input "Greer"
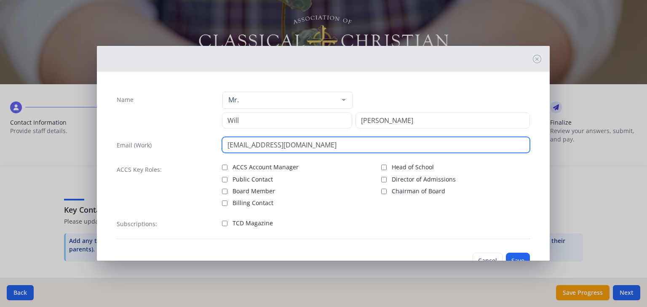
type input "bnbservice67@gmail.com"
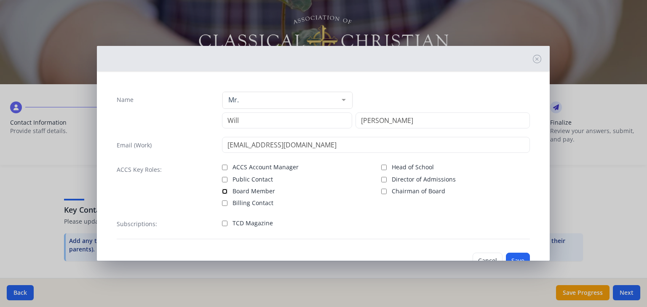
click at [222, 189] on input "Board Member" at bounding box center [224, 191] width 5 height 5
checkbox input "true"
click at [516, 253] on button "Save" at bounding box center [518, 261] width 24 height 16
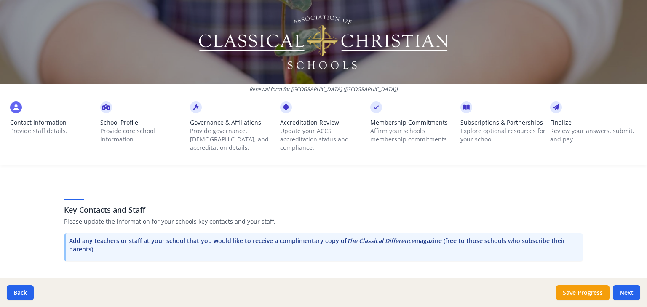
scroll to position [226, 0]
click at [562, 281] on button "Add Staff" at bounding box center [556, 288] width 54 height 15
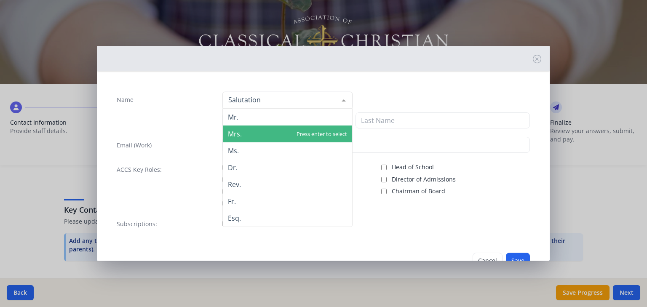
click at [233, 129] on span "Mrs." at bounding box center [235, 133] width 14 height 9
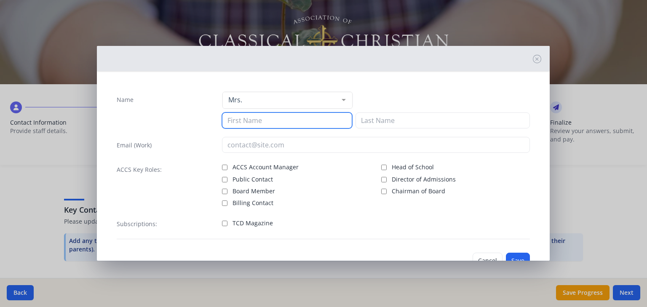
click at [233, 120] on input at bounding box center [287, 120] width 130 height 16
type input "Kim"
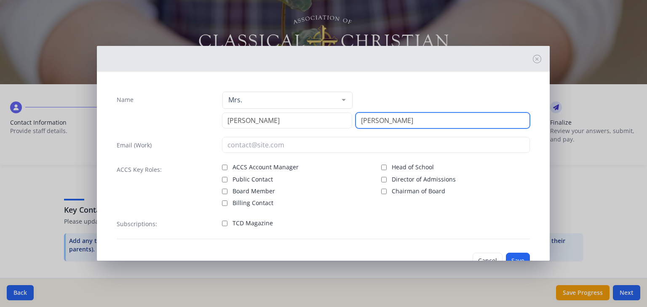
type input "Garrett"
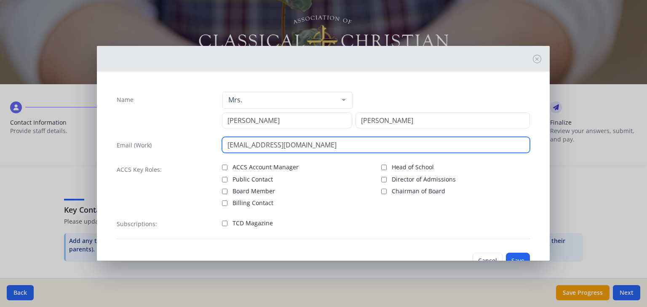
type input "kimgarrett@heritageoakschool.com"
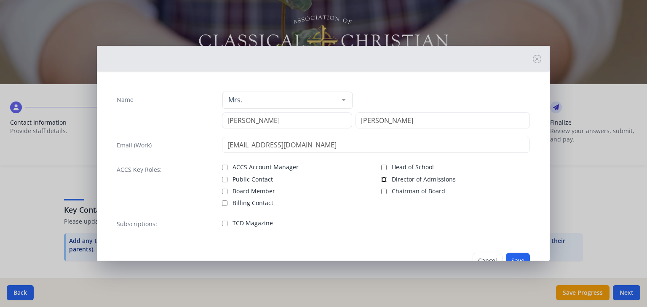
click at [381, 177] on input "Director of Admissions" at bounding box center [383, 179] width 5 height 5
checkbox input "true"
click at [222, 221] on input "TCD Magazine" at bounding box center [224, 223] width 5 height 5
checkbox input "true"
click at [520, 253] on button "Save" at bounding box center [518, 261] width 24 height 16
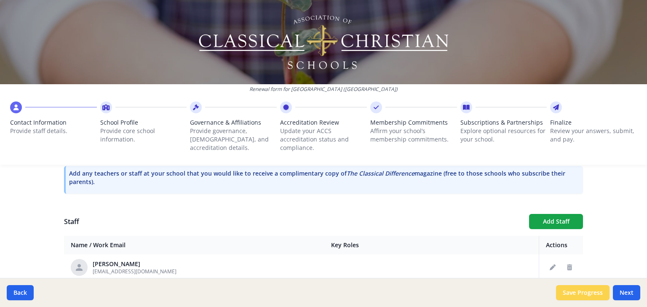
scroll to position [421, 0]
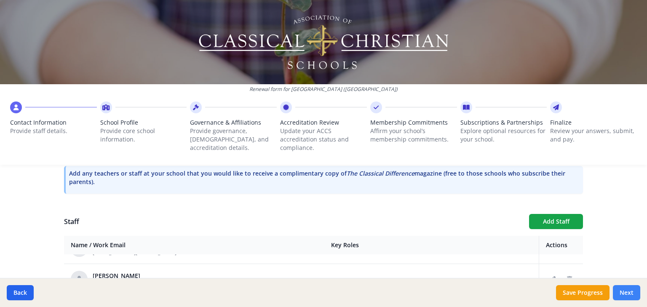
click at [634, 294] on button "Next" at bounding box center [626, 292] width 27 height 15
type input "(661) 823-0885"
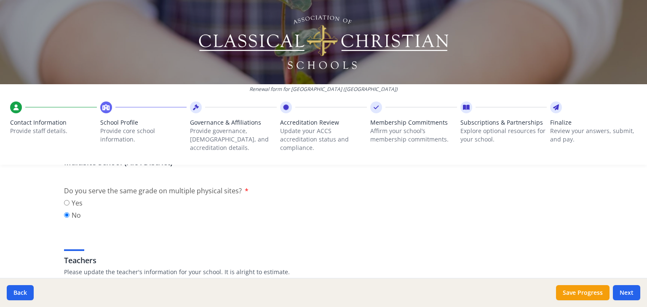
scroll to position [430, 0]
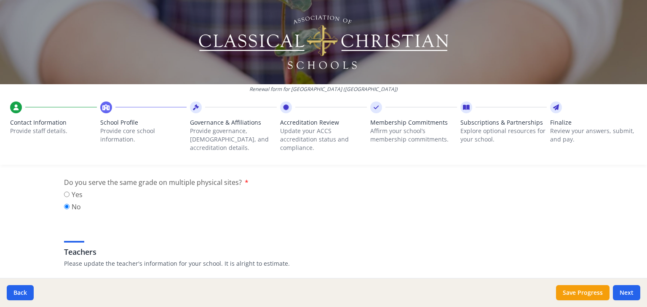
scroll to position [438, 0]
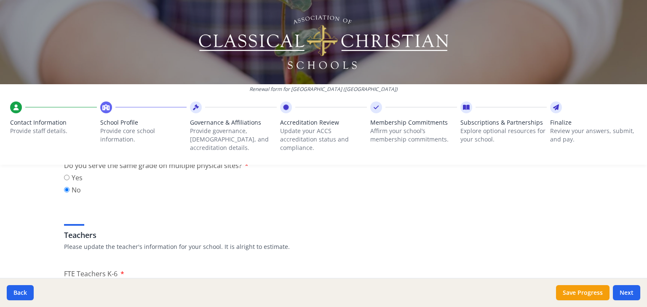
click at [98, 281] on input "FTE Teachers K-6" at bounding box center [192, 289] width 256 height 16
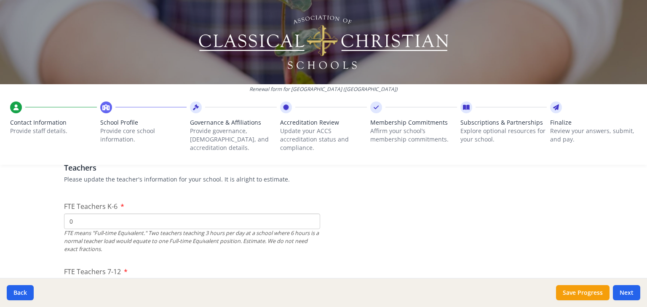
drag, startPoint x: 78, startPoint y: 180, endPoint x: 60, endPoint y: 183, distance: 18.3
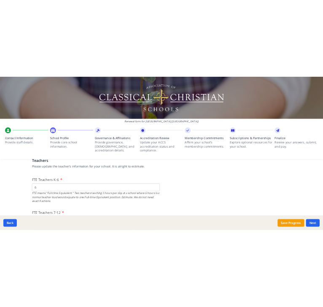
scroll to position [539, 0]
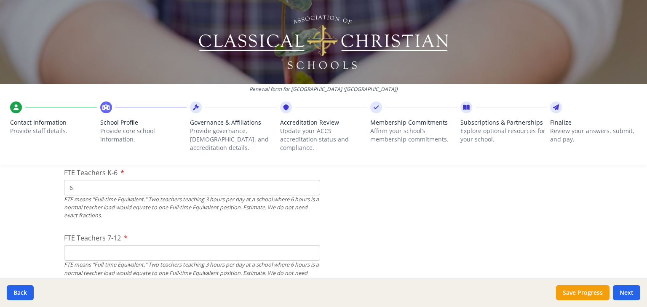
type input "6"
click at [76, 245] on input "FTE Teachers 7-12" at bounding box center [192, 253] width 256 height 16
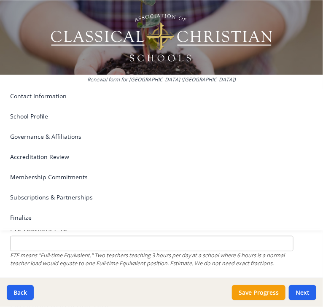
click at [120, 152] on li "Accreditation Review Update your ACCS accreditation status and compliance." at bounding box center [161, 160] width 302 height 17
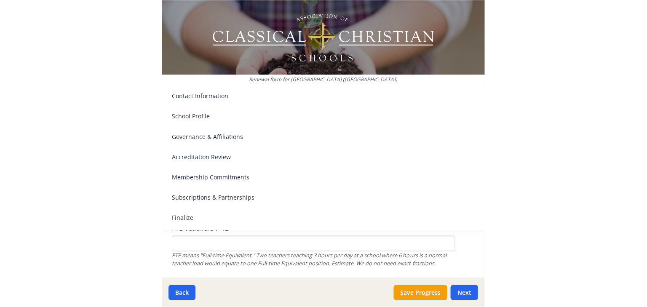
scroll to position [539, 0]
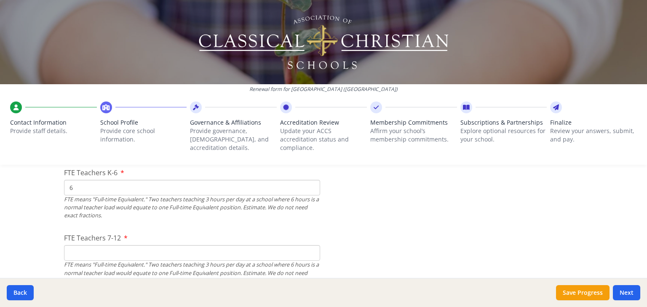
click at [78, 245] on input "FTE Teachers 7-12" at bounding box center [192, 253] width 256 height 16
type input "1"
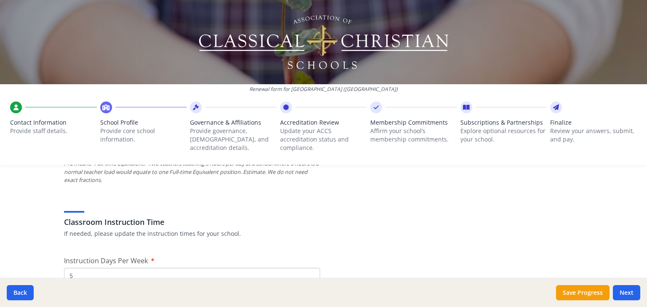
scroll to position [674, 0]
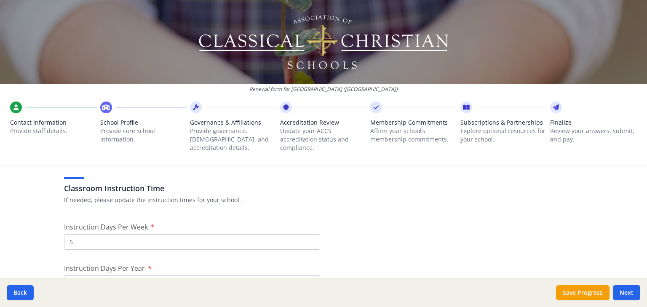
type input "8"
drag, startPoint x: 81, startPoint y: 232, endPoint x: 66, endPoint y: 233, distance: 15.2
click at [66, 276] on input "180" at bounding box center [192, 284] width 256 height 16
type input "175"
click at [48, 253] on div "Renewal form for Heritage Oak School (CA) Contact Information Provide staff det…" at bounding box center [323, 153] width 647 height 307
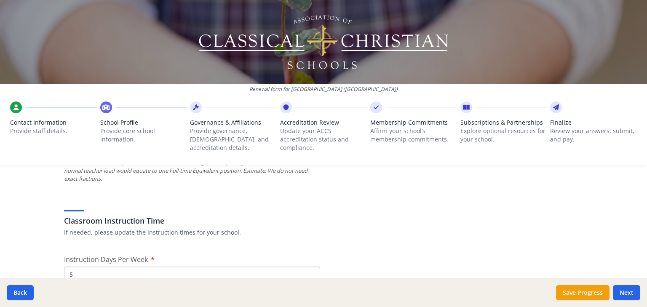
scroll to position [640, 0]
click at [433, 230] on p "If needed, please update the instruction times for your school." at bounding box center [323, 234] width 519 height 8
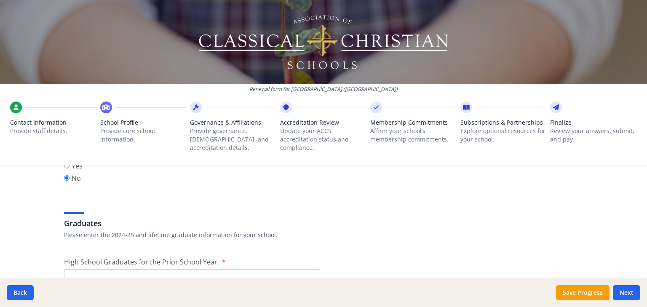
scroll to position [1112, 0]
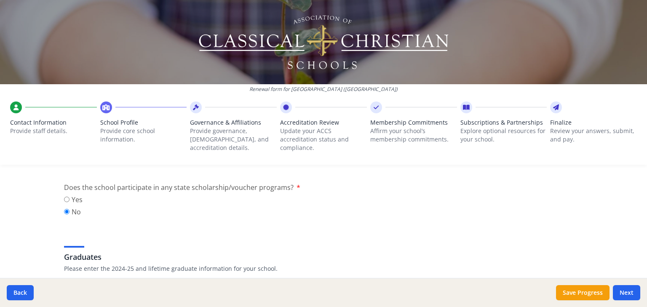
click at [76, 303] on input "High School Graduates for the Prior School Year." at bounding box center [192, 311] width 256 height 16
type input "4"
click at [46, 247] on div "Renewal form for Heritage Oak School (CA) Contact Information Provide staff det…" at bounding box center [323, 153] width 647 height 307
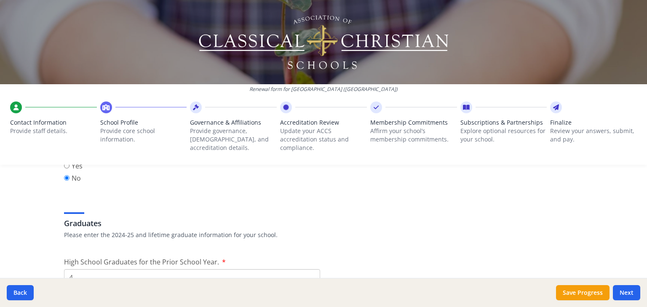
type input "105"
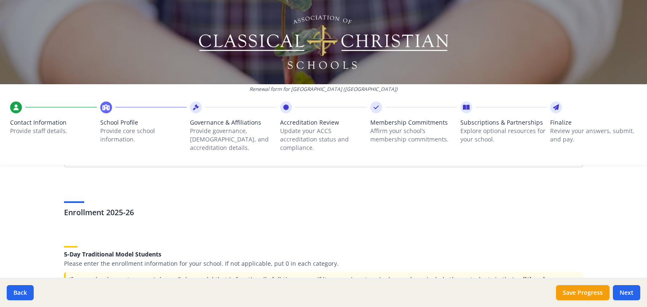
scroll to position [1618, 0]
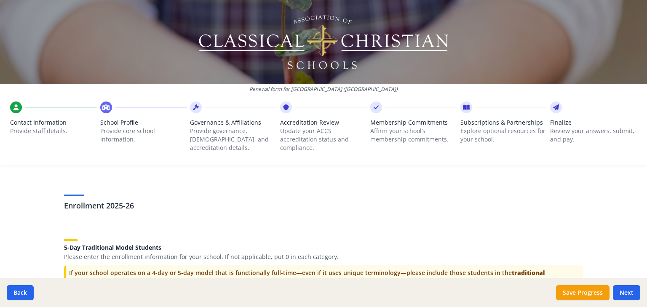
type input "1"
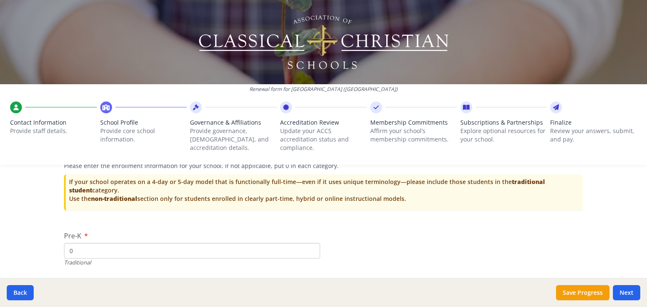
scroll to position [1719, 0]
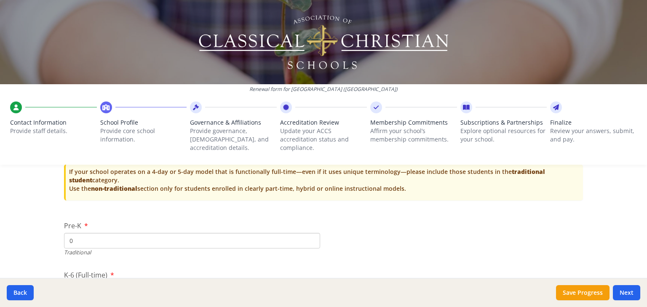
type input "0"
click at [85, 282] on input "K-6 (Full-time)" at bounding box center [192, 290] width 256 height 16
click at [74, 282] on input "K-6 (Full-time)" at bounding box center [192, 290] width 256 height 16
type input "67"
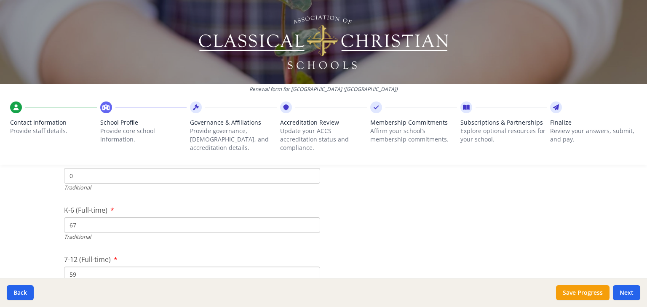
scroll to position [1786, 0]
type input "59"
click at [45, 210] on div "Renewal form for Heritage Oak School (CA) Contact Information Provide staff det…" at bounding box center [323, 153] width 647 height 307
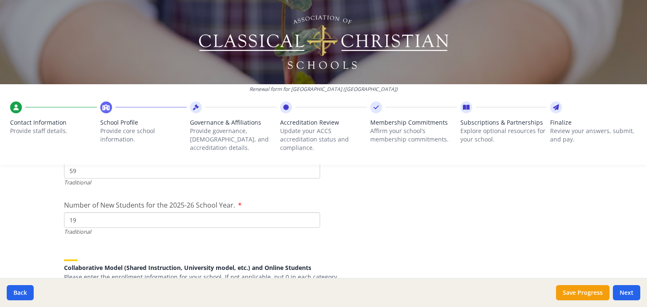
scroll to position [1854, 0]
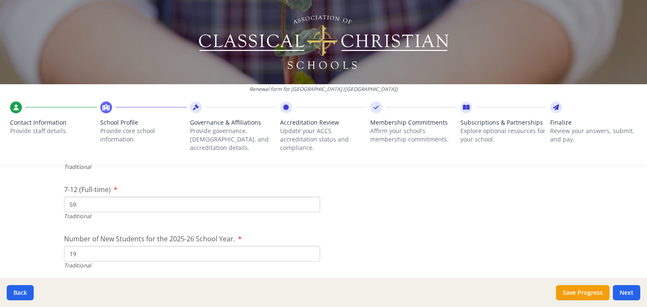
type input "19"
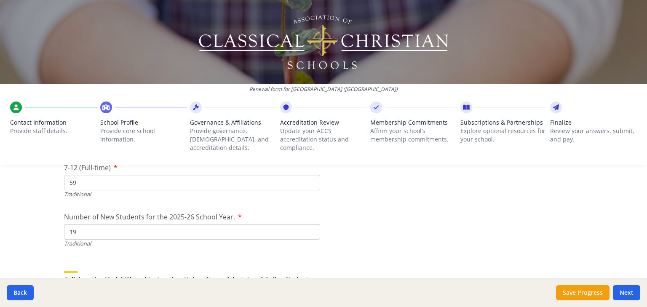
scroll to position [1887, 0]
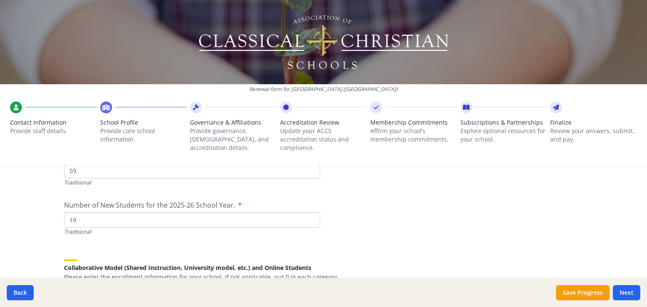
type input "0"
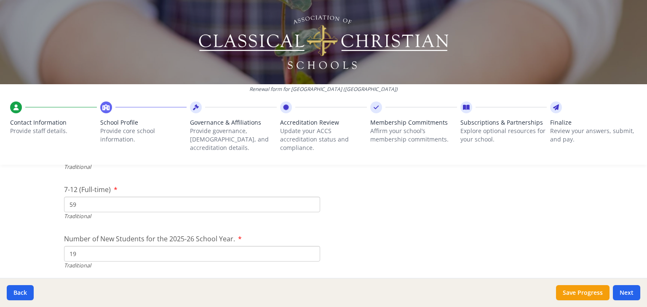
click at [424, 280] on div "Back Save Progress Next" at bounding box center [323, 292] width 647 height 29
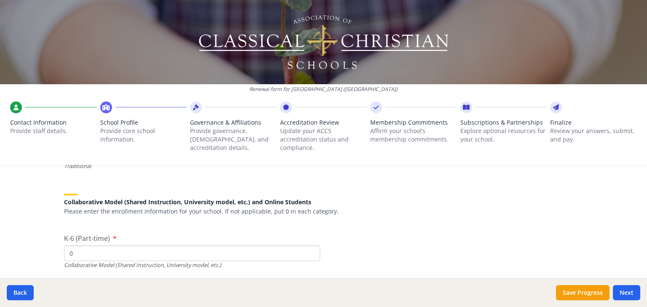
scroll to position [1955, 0]
click at [66, 293] on input "0" at bounding box center [192, 301] width 256 height 16
type input "1"
click at [89, 161] on input "Number of New Students for the 2025-26 School Year." at bounding box center [192, 153] width 256 height 16
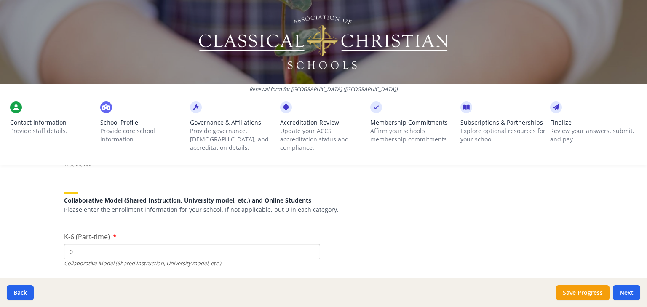
type input "0"
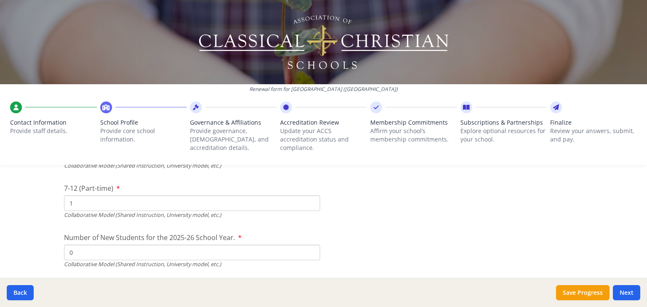
scroll to position [2056, 0]
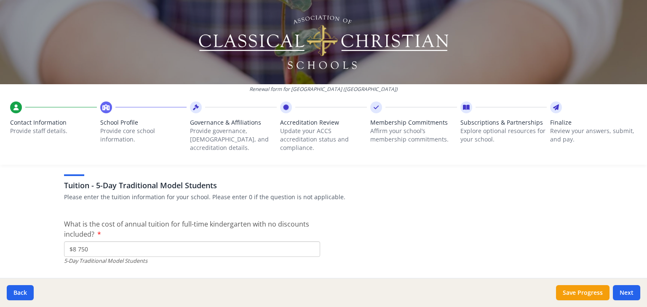
scroll to position [2157, 0]
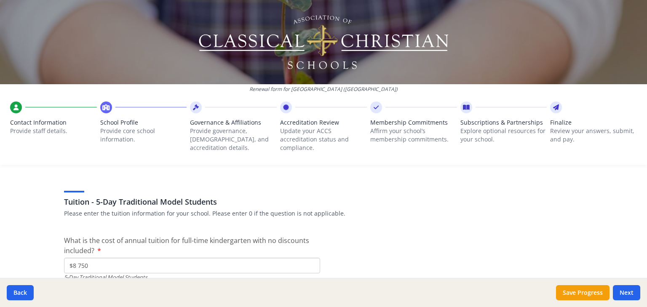
type input "$8 750"
type input "$"
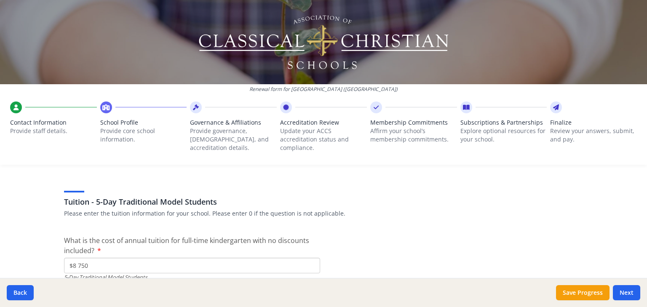
type input "$8 750"
click at [27, 254] on div "Renewal form for Heritage Oak School (CA) Contact Information Provide staff det…" at bounding box center [323, 153] width 647 height 307
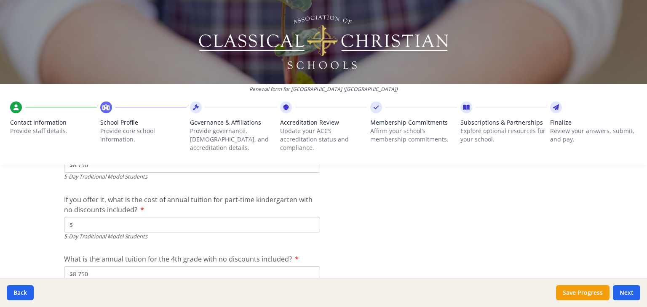
scroll to position [2258, 0]
type input "$8 750"
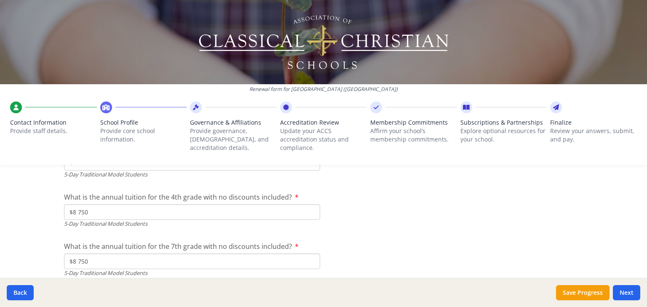
scroll to position [2325, 0]
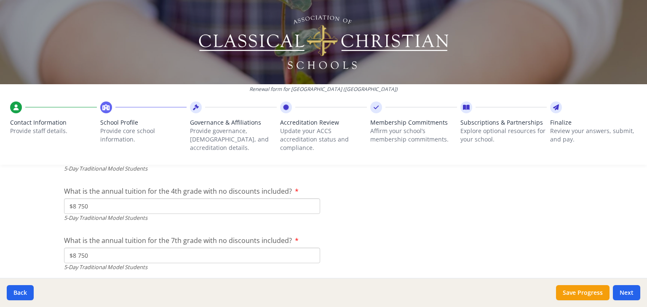
type input "$8 750"
type input "$0"
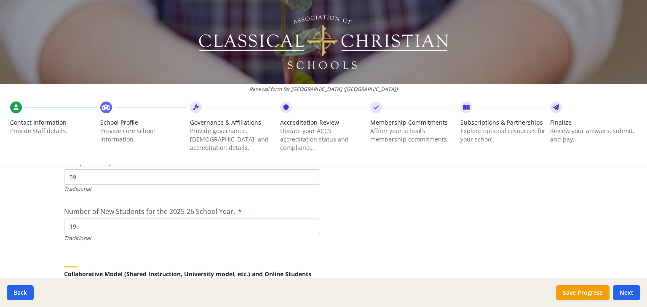
scroll to position [1921, 0]
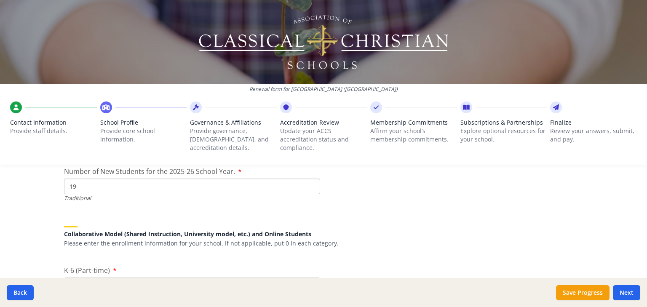
drag, startPoint x: 74, startPoint y: 214, endPoint x: 65, endPoint y: 214, distance: 8.9
type input "0"
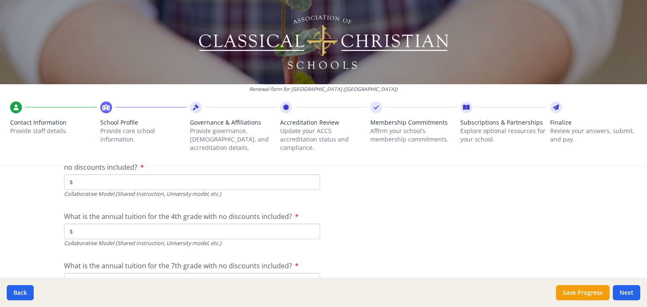
scroll to position [2685, 0]
click at [625, 289] on button "Next" at bounding box center [626, 292] width 27 height 15
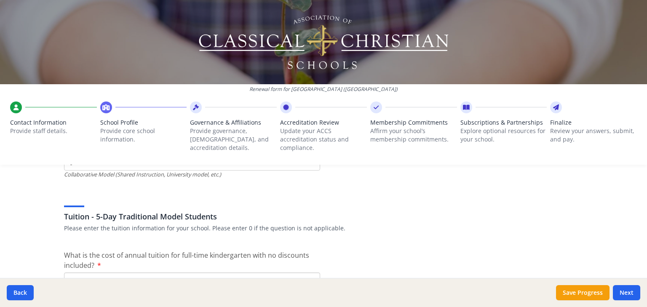
scroll to position [2126, 0]
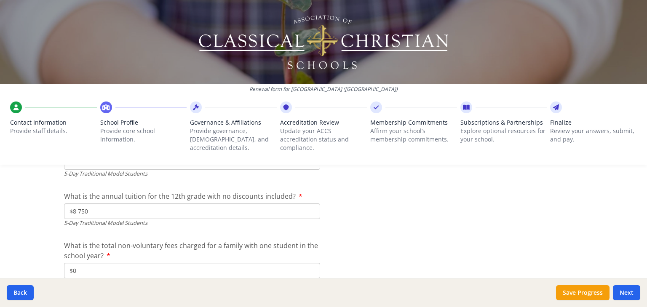
scroll to position [2429, 0]
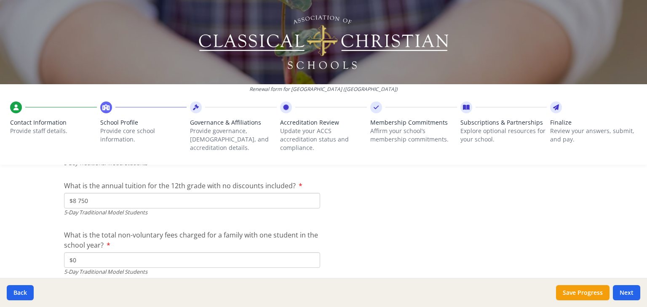
type input "$0"
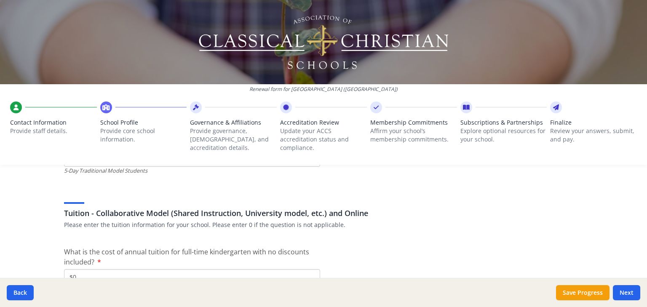
type input "$0"
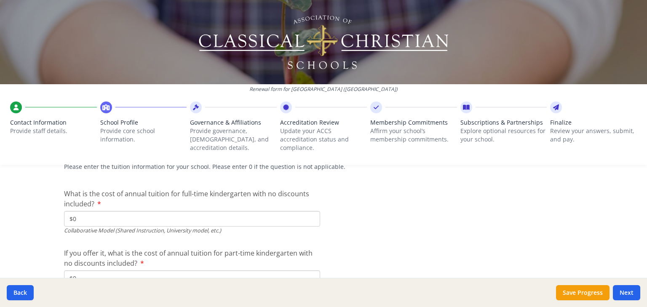
scroll to position [2598, 0]
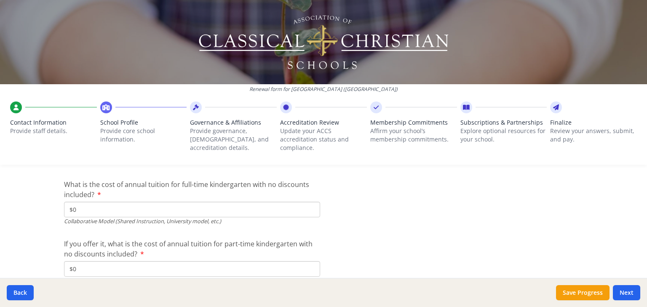
type input "$0"
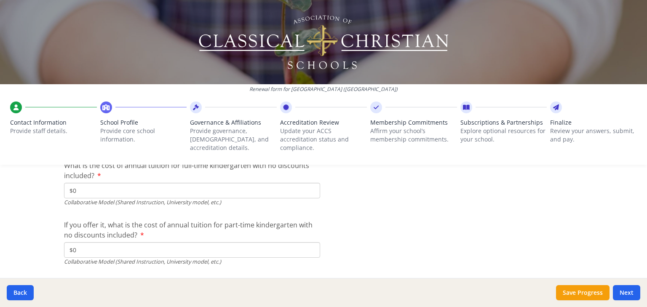
scroll to position [2632, 0]
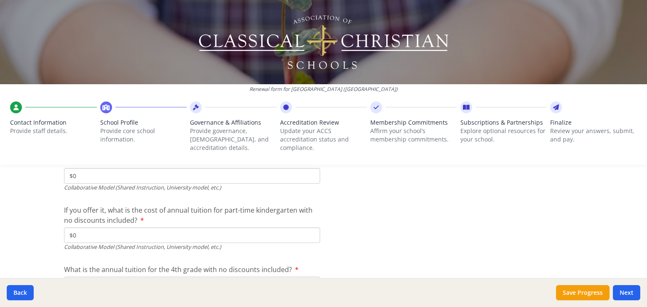
type input "$0"
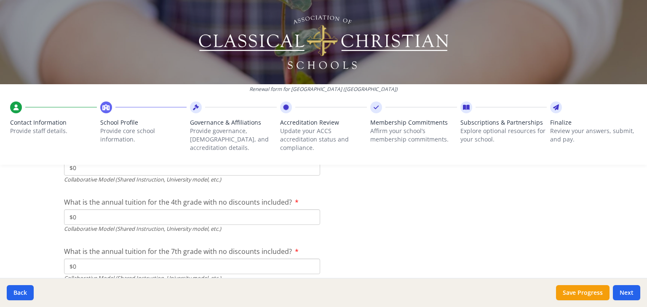
type input "$0"
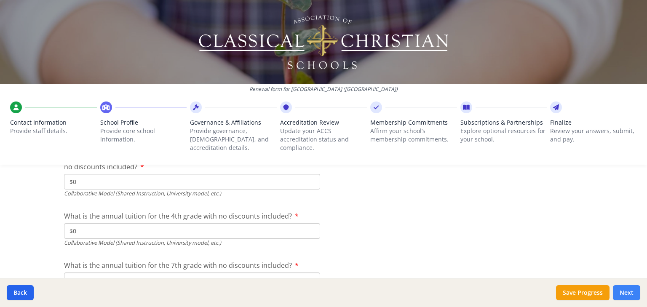
type input "$0"
click at [640, 293] on button "Next" at bounding box center [626, 292] width 27 height 15
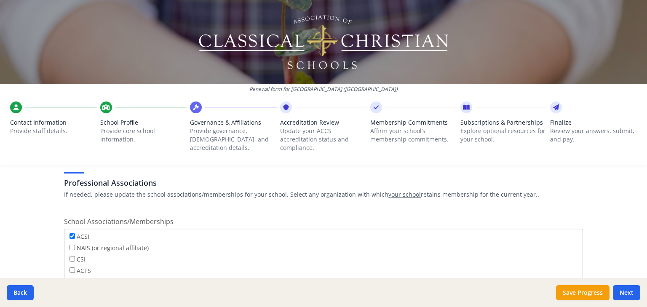
scroll to position [607, 0]
click at [70, 233] on input "ACSI" at bounding box center [72, 235] width 5 height 5
checkbox input "false"
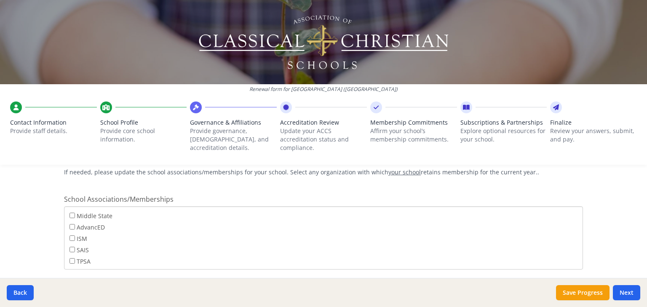
scroll to position [640, 0]
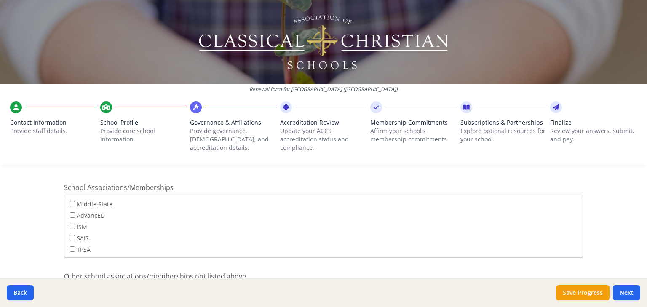
click at [87, 284] on input "WASC" at bounding box center [323, 292] width 519 height 16
drag, startPoint x: 85, startPoint y: 243, endPoint x: 45, endPoint y: 243, distance: 40.0
click at [45, 243] on div "Renewal form for Heritage Oak School (CA) Contact Information Provide staff det…" at bounding box center [323, 153] width 647 height 307
type input "Christian School Management; WASC; NHS"
click at [625, 290] on button "Next" at bounding box center [626, 292] width 27 height 15
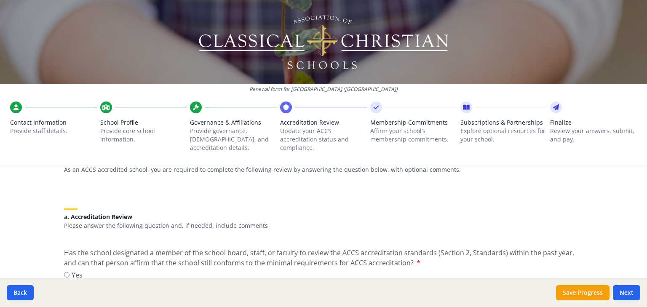
scroll to position [101, 0]
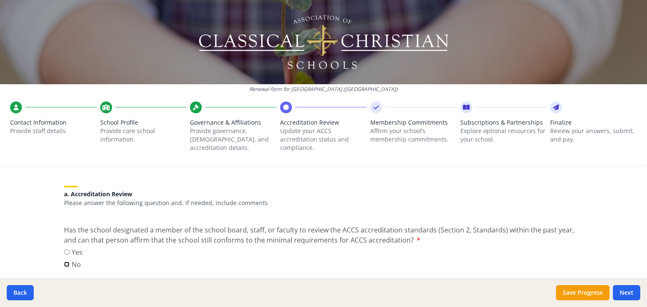
click at [64, 262] on input "No" at bounding box center [66, 264] width 5 height 5
radio input "true"
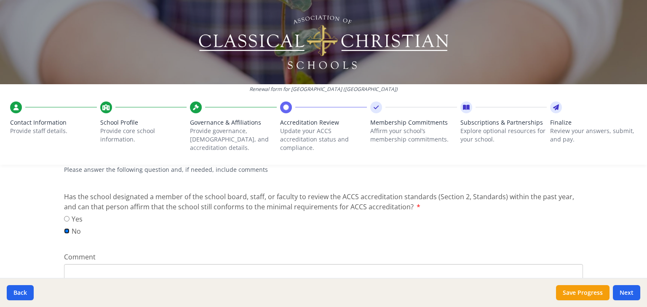
scroll to position [135, 0]
click at [78, 264] on textarea "Comment" at bounding box center [323, 275] width 519 height 23
click at [71, 264] on textarea "We are in the process of doing that in the next month." at bounding box center [323, 275] width 519 height 23
click at [235, 264] on textarea "We are in the process of doing that in the next month." at bounding box center [323, 275] width 519 height 23
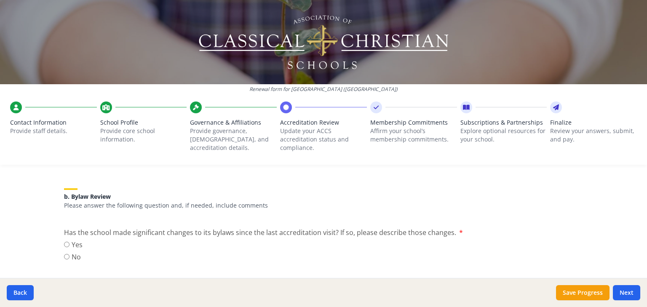
scroll to position [270, 0]
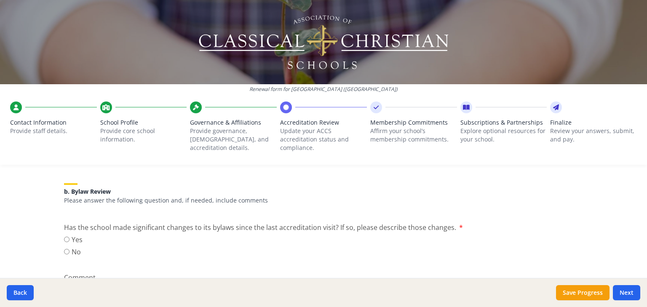
type textarea "We are in the process of doing that in the next month. The Head of School perio…"
click at [64, 249] on input "No" at bounding box center [66, 251] width 5 height 5
radio input "true"
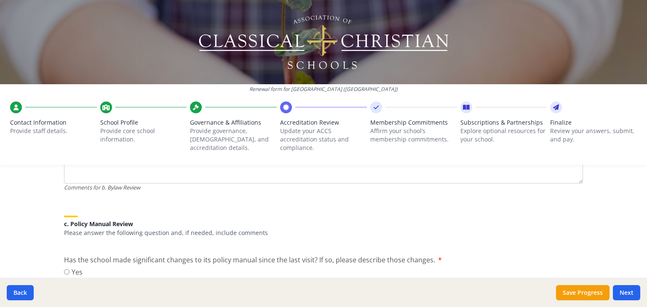
scroll to position [404, 0]
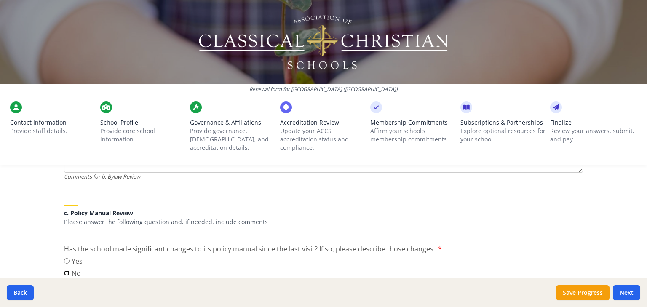
click at [64, 270] on input "No" at bounding box center [66, 272] width 5 height 5
radio input "true"
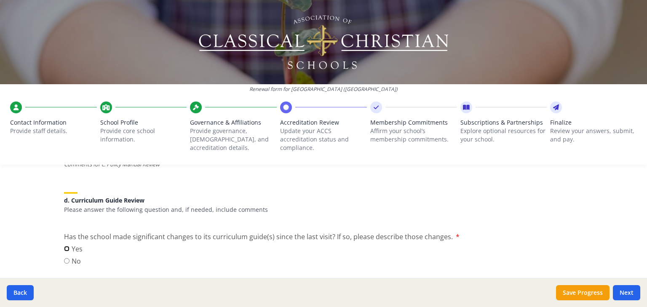
click at [64, 246] on input "Yes" at bounding box center [66, 248] width 5 height 5
radio input "true"
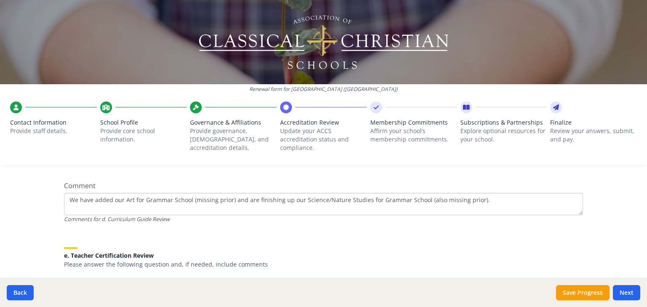
scroll to position [708, 0]
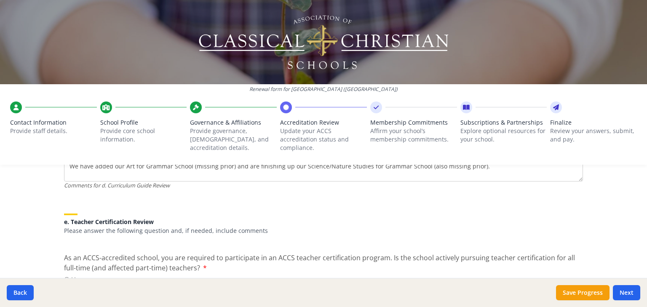
type textarea "We have added our Art for Grammar School (missing prior) and are finishing up o…"
click at [64, 277] on input "Yes" at bounding box center [66, 279] width 5 height 5
radio input "true"
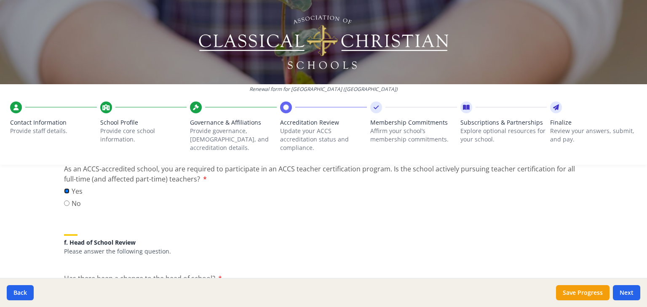
scroll to position [809, 0]
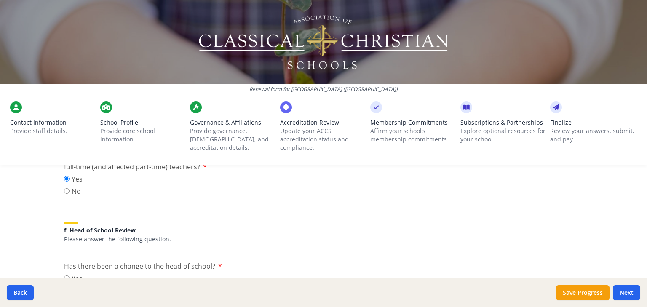
click at [65, 288] on input "No" at bounding box center [66, 290] width 5 height 5
radio input "true"
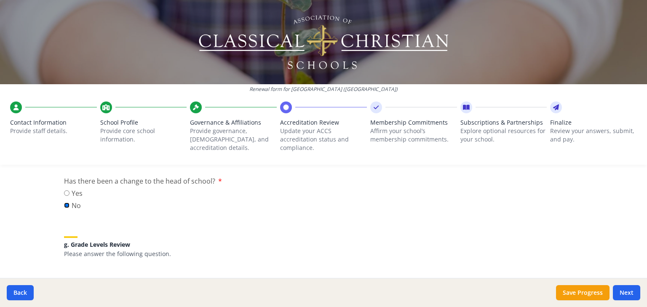
scroll to position [910, 0]
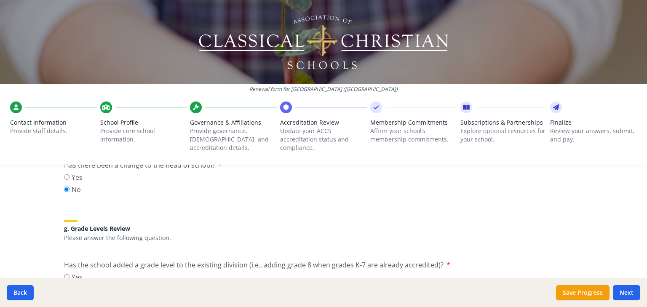
click at [65, 286] on input "No" at bounding box center [66, 288] width 5 height 5
radio input "true"
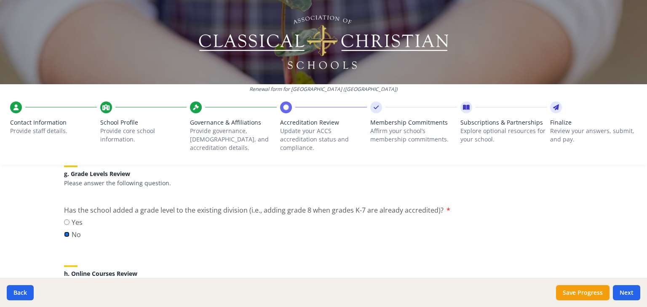
scroll to position [977, 0]
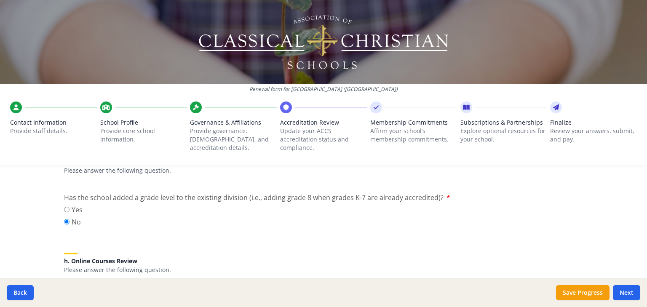
radio input "true"
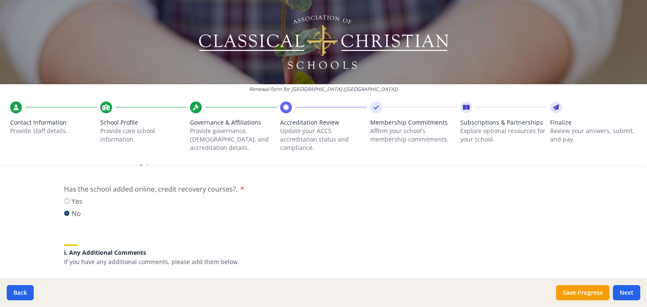
scroll to position [1087, 0]
click at [639, 294] on button "Next" at bounding box center [626, 292] width 27 height 15
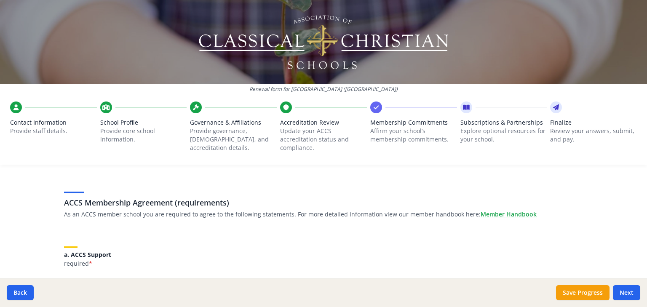
scroll to position [67, 0]
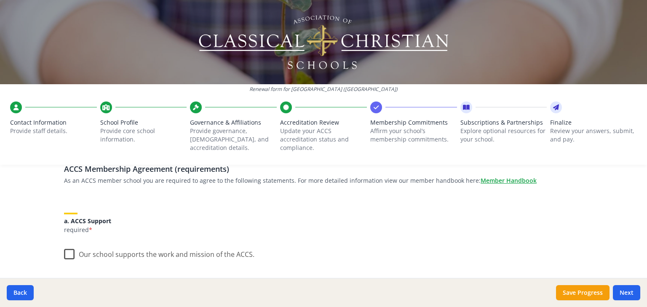
click at [67, 243] on label "Our school supports the work and mission of the ACCS." at bounding box center [159, 252] width 190 height 18
click at [0, 0] on input "Our school supports the work and mission of the ACCS." at bounding box center [0, 0] width 0 height 0
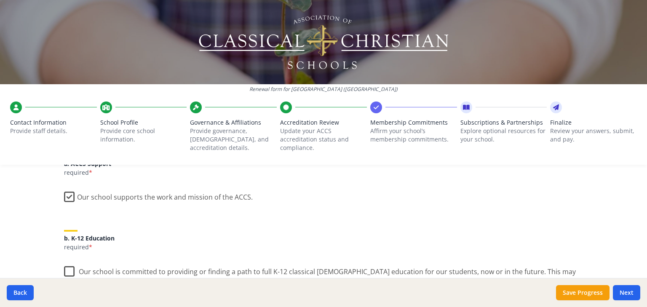
scroll to position [135, 0]
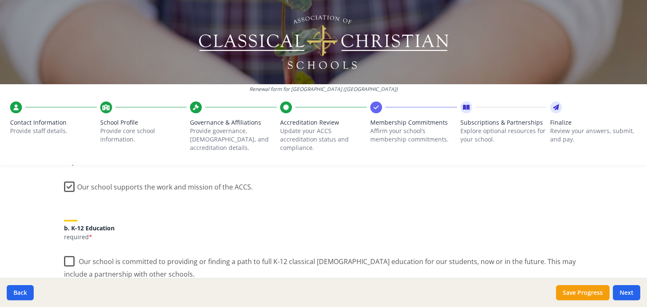
click at [64, 251] on label "Our school is committed to providing or finding a path to full K-12 classical C…" at bounding box center [323, 265] width 519 height 28
click at [0, 0] on input "Our school is committed to providing or finding a path to full K-12 classical C…" at bounding box center [0, 0] width 0 height 0
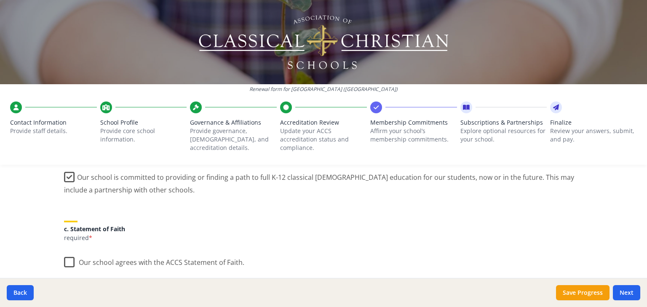
scroll to position [236, 0]
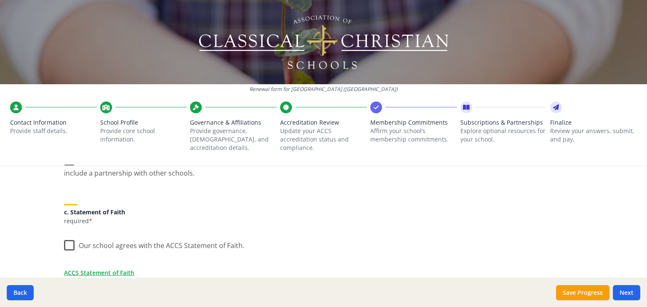
click at [66, 235] on label "Our school agrees with the ACCS Statement of Faith." at bounding box center [154, 244] width 180 height 18
click at [0, 0] on input "Our school agrees with the ACCS Statement of Faith." at bounding box center [0, 0] width 0 height 0
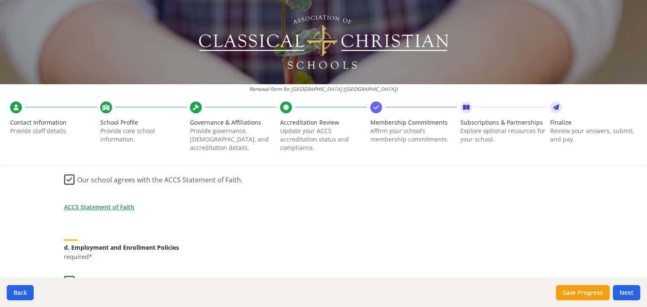
scroll to position [303, 0]
click at [71, 269] on label "Our school will not explicitly endorse unbiblical family relationships or impli…" at bounding box center [323, 283] width 519 height 28
click at [0, 0] on input "Our school will not explicitly endorse unbiblical family relationships or impli…" at bounding box center [0, 0] width 0 height 0
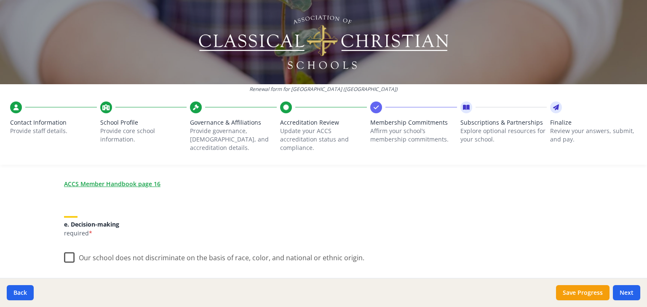
scroll to position [438, 0]
click at [66, 245] on label "Our school does not discriminate on the basis of race, color, and national or e…" at bounding box center [214, 254] width 300 height 18
click at [0, 0] on input "Our school does not discriminate on the basis of race, color, and national or e…" at bounding box center [0, 0] width 0 height 0
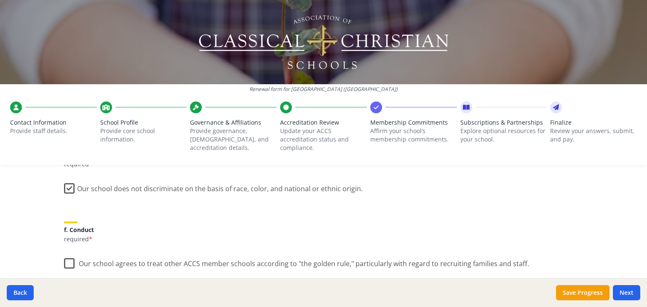
click at [64, 253] on label "Our school agrees to treat other ACCS member schools according to "the golden r…" at bounding box center [296, 262] width 465 height 18
click at [0, 0] on input "Our school agrees to treat other ACCS member schools according to "the golden r…" at bounding box center [0, 0] width 0 height 0
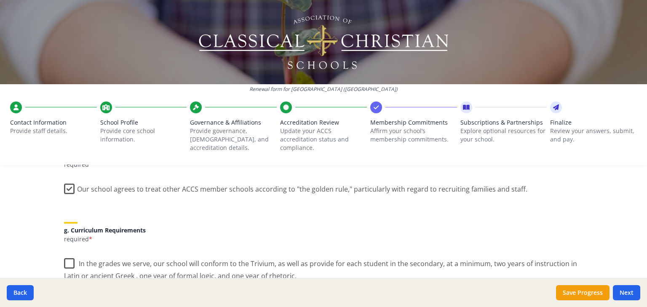
scroll to position [573, 0]
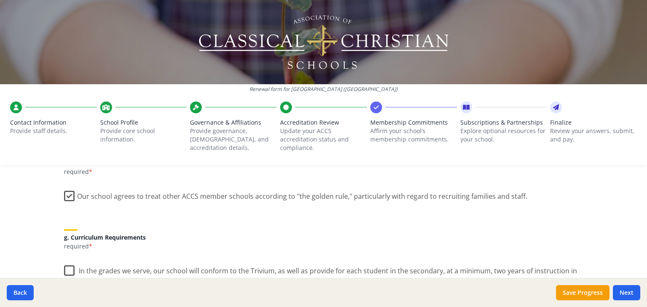
click at [64, 260] on label "In the grades we serve, our school will conform to the Trivium, as well as prov…" at bounding box center [323, 274] width 519 height 28
click at [0, 0] on input "In the grades we serve, our school will conform to the Trivium, as well as prov…" at bounding box center [0, 0] width 0 height 0
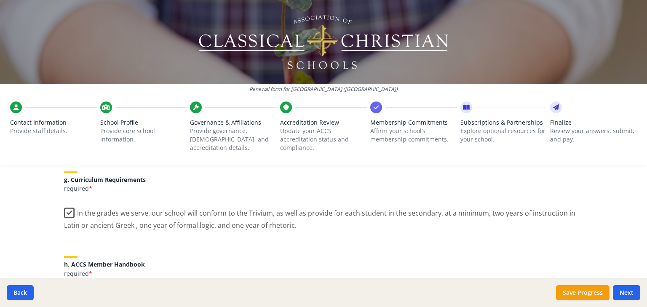
scroll to position [640, 0]
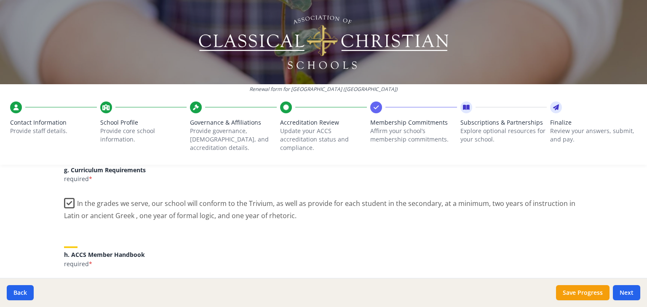
click at [65, 278] on label "We have received and will comply with the terms for ACCS Membership as indicate…" at bounding box center [255, 287] width 383 height 18
click at [0, 0] on input "We have received and will comply with the terms for ACCS Membership as indicate…" at bounding box center [0, 0] width 0 height 0
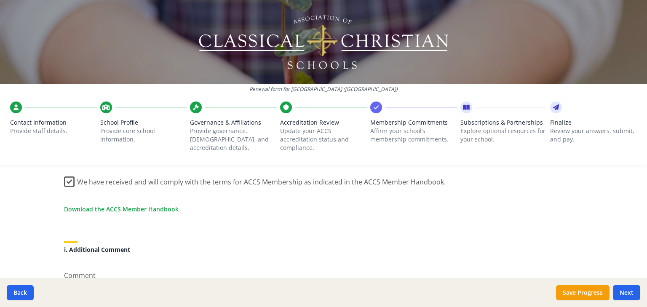
scroll to position [748, 0]
click at [620, 286] on button "Next" at bounding box center [626, 292] width 27 height 15
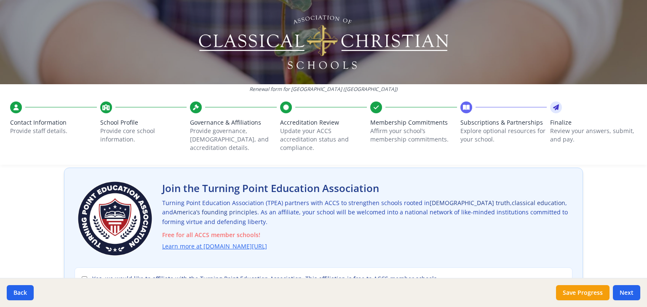
scroll to position [34, 0]
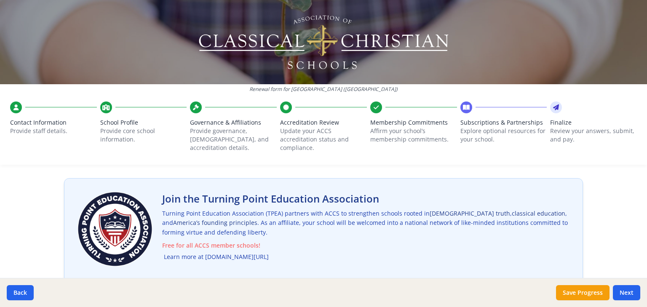
click at [177, 252] on link "Learn more at turningpointed.com/accs" at bounding box center [216, 257] width 105 height 10
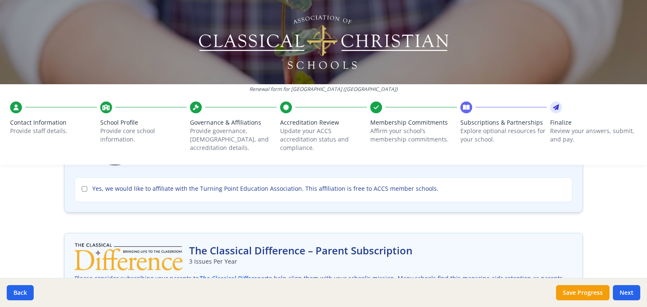
scroll to position [135, 0]
click at [82, 186] on input "Yes, we would like to affiliate with the Turning Point Education Association. T…" at bounding box center [84, 188] width 5 height 5
checkbox input "true"
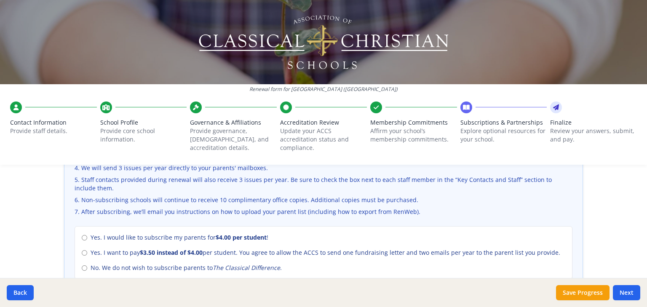
scroll to position [337, 0]
click at [82, 249] on input "Yes. I want to pay $3.50 instead of $4.00 per student. You agree to allow the A…" at bounding box center [84, 251] width 5 height 5
radio input "true"
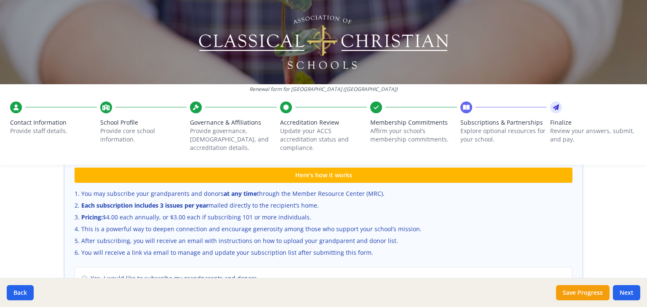
scroll to position [551, 0]
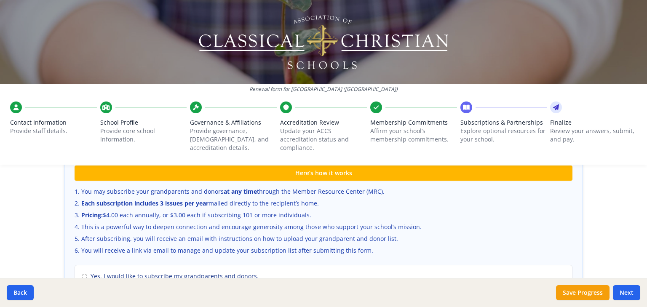
click at [82, 289] on input "No. I would not like to subscribe my grandparents and donors." at bounding box center [84, 291] width 5 height 5
radio input "true"
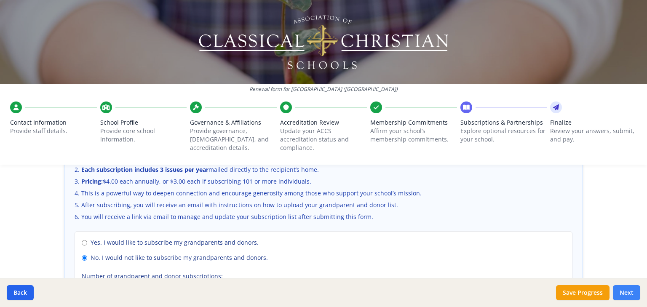
click at [632, 293] on button "Next" at bounding box center [626, 292] width 27 height 15
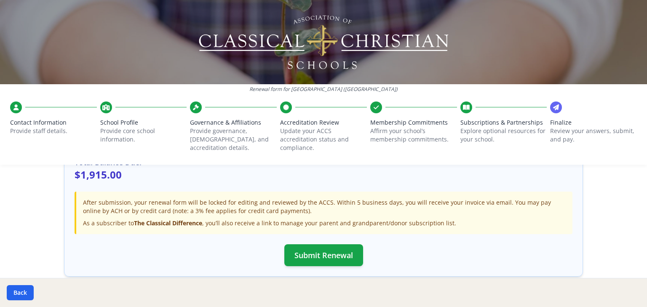
scroll to position [286, 0]
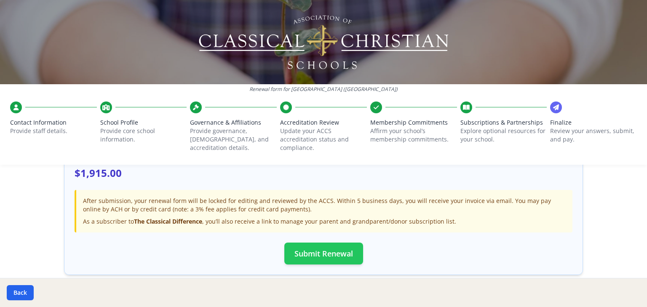
click at [325, 243] on button "Submit Renewal" at bounding box center [323, 254] width 79 height 22
